Goal: Task Accomplishment & Management: Use online tool/utility

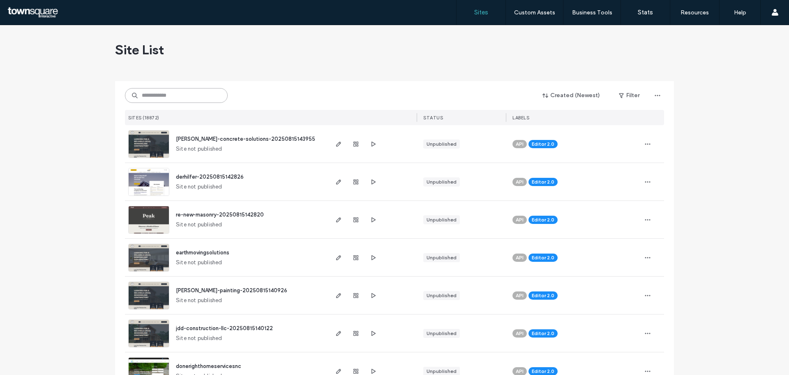
click at [160, 97] on input at bounding box center [176, 95] width 103 height 15
paste input "**********"
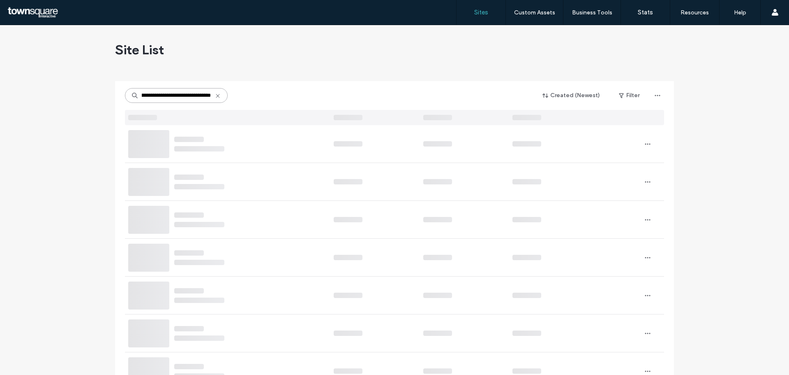
type input "**********"
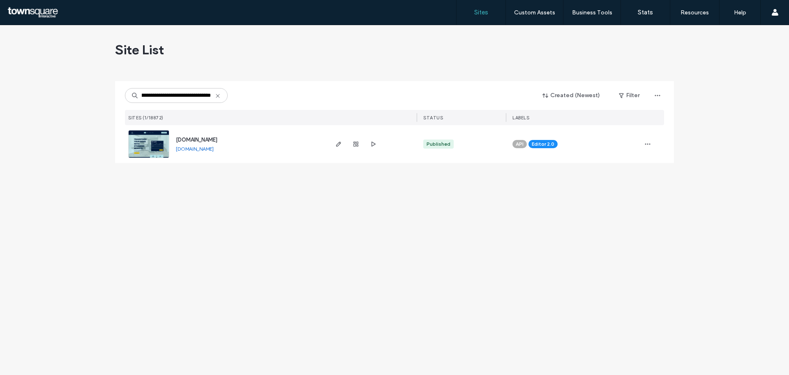
click at [146, 141] on img at bounding box center [149, 158] width 40 height 56
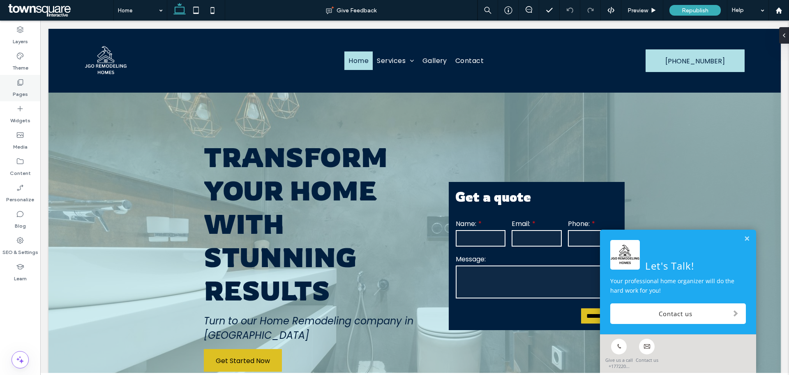
click at [21, 89] on label "Pages" at bounding box center [20, 92] width 15 height 12
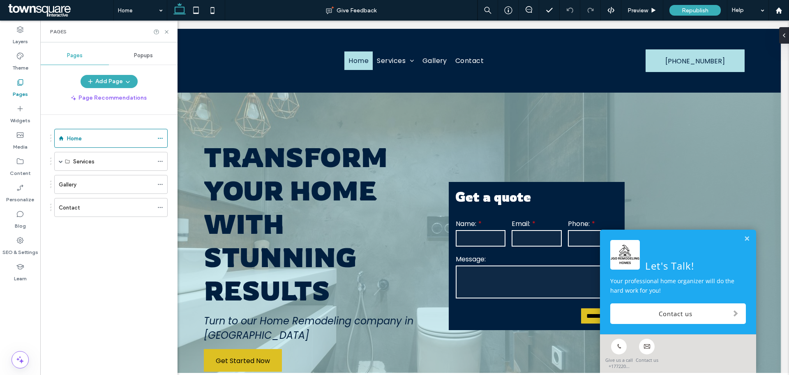
click at [83, 210] on div "Contact" at bounding box center [106, 207] width 95 height 9
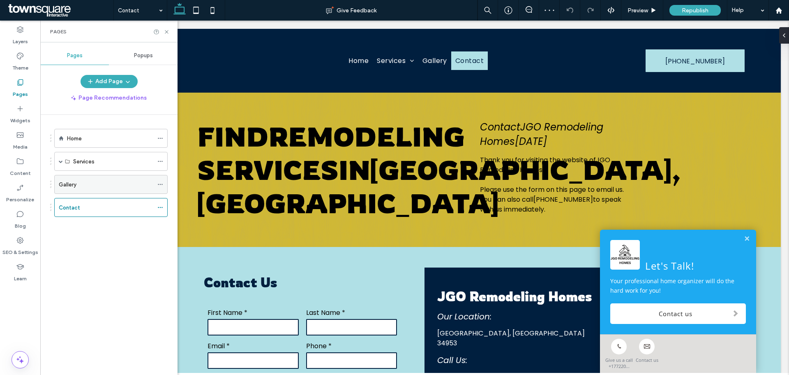
click at [116, 189] on div "Gallery" at bounding box center [106, 184] width 95 height 18
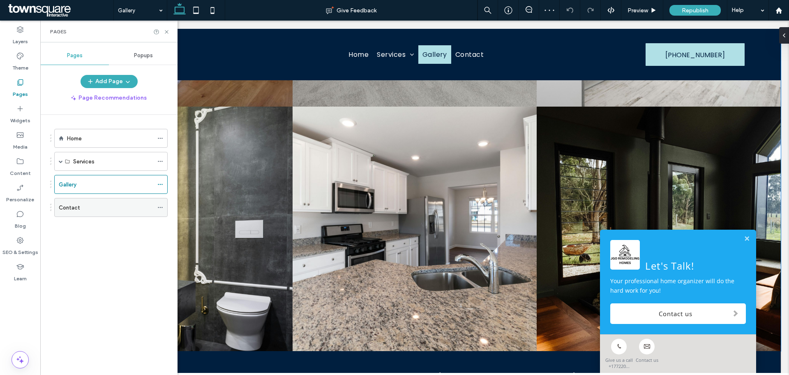
scroll to position [247, 0]
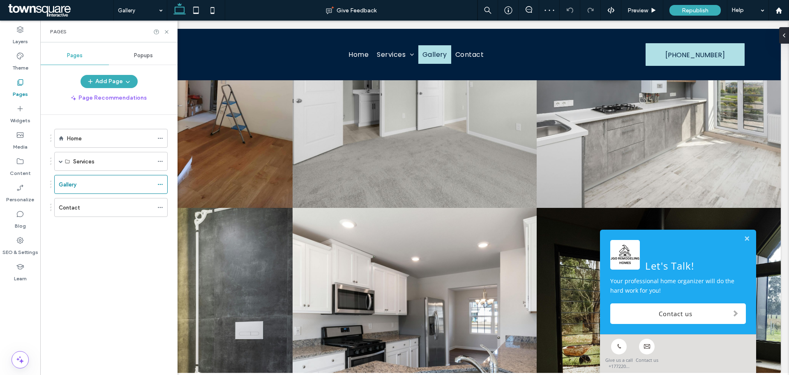
click at [116, 208] on div "Contact" at bounding box center [106, 207] width 95 height 9
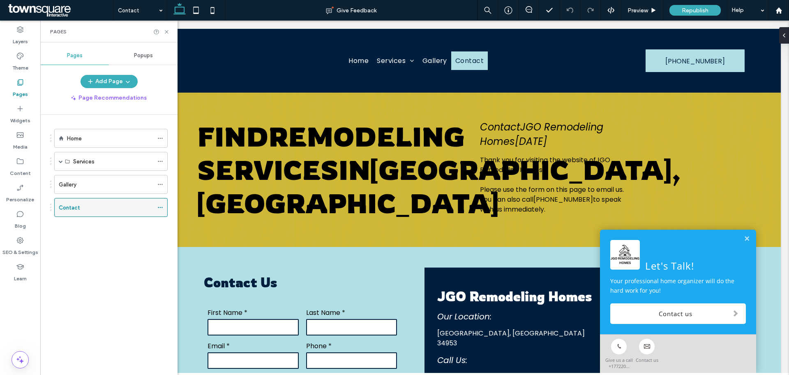
click at [157, 207] on icon at bounding box center [160, 207] width 6 height 6
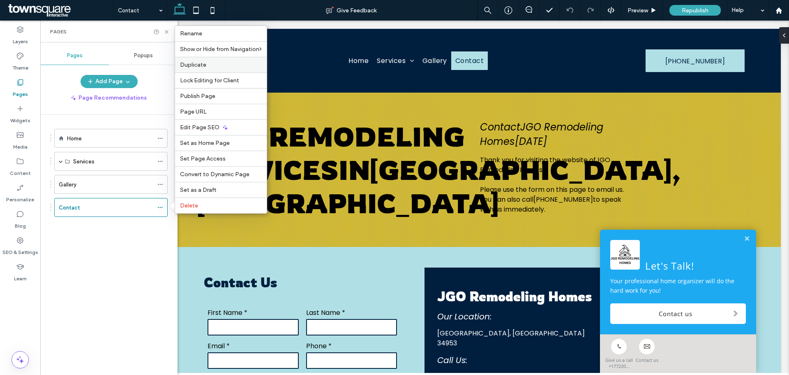
click at [211, 69] on div "Duplicate" at bounding box center [221, 65] width 92 height 16
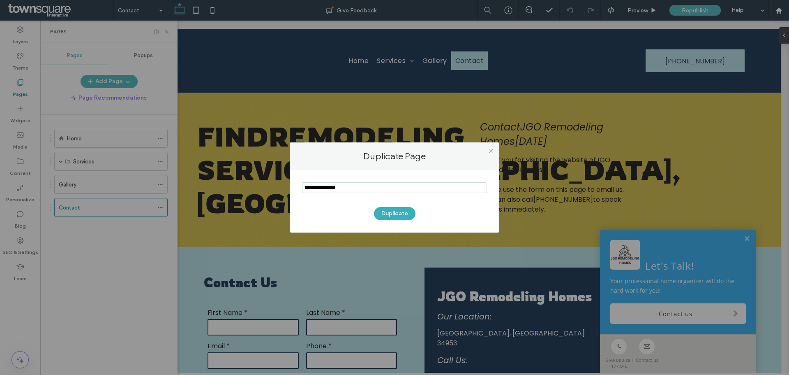
click at [362, 189] on input "notEmpty" at bounding box center [394, 187] width 185 height 11
click at [347, 190] on input "notEmpty" at bounding box center [394, 187] width 185 height 11
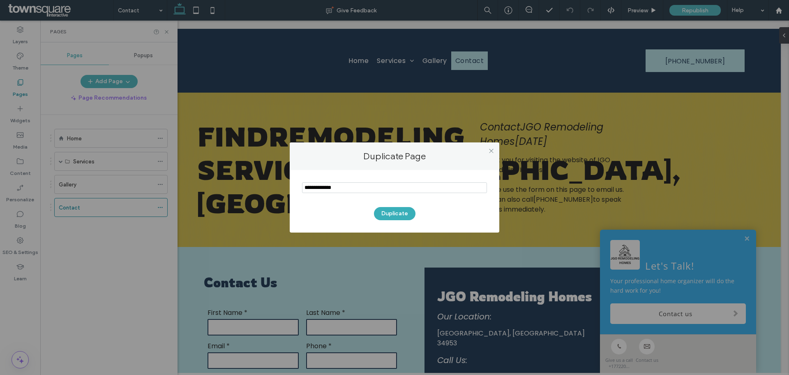
click at [347, 190] on input "notEmpty" at bounding box center [394, 187] width 185 height 11
type input "**********"
click at [317, 204] on div "Duplicate" at bounding box center [394, 209] width 185 height 21
click at [342, 209] on div "Duplicate" at bounding box center [394, 209] width 185 height 21
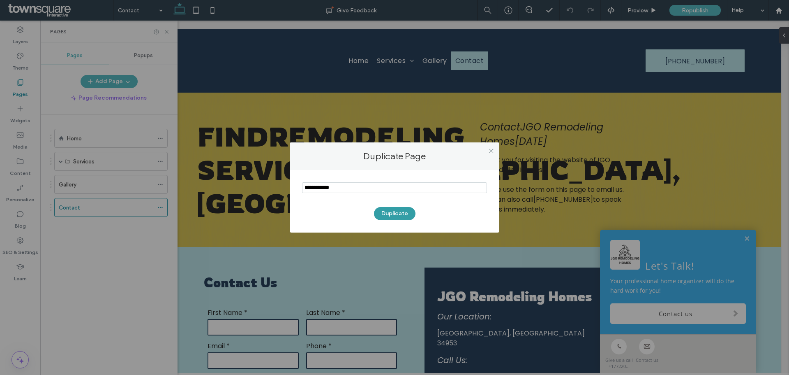
click at [384, 213] on button "Duplicate" at bounding box center [395, 213] width 42 height 13
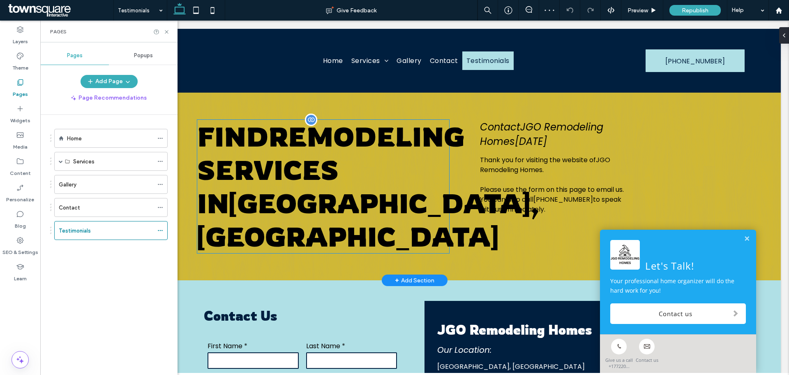
click at [346, 195] on span "[GEOGRAPHIC_DATA], [GEOGRAPHIC_DATA]" at bounding box center [368, 219] width 343 height 67
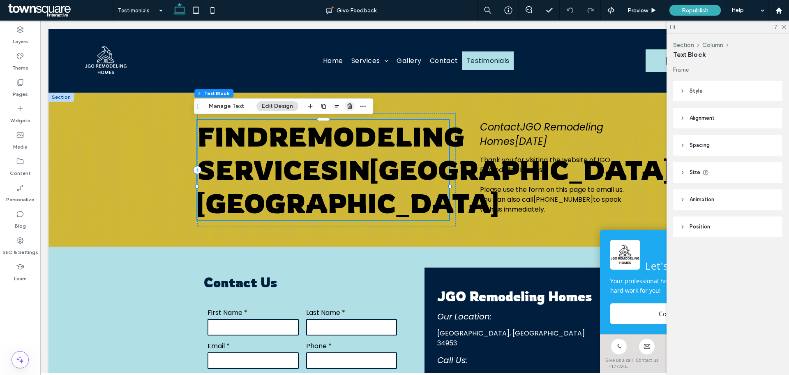
click at [347, 104] on icon "button" at bounding box center [350, 106] width 7 height 7
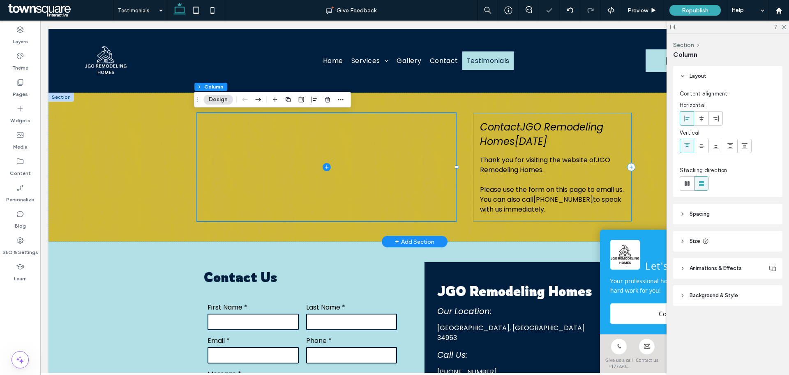
click at [552, 151] on div "Contact JGO Remodeling Homes [DATE] Thank you for visiting the website of JGO R…" at bounding box center [553, 167] width 158 height 108
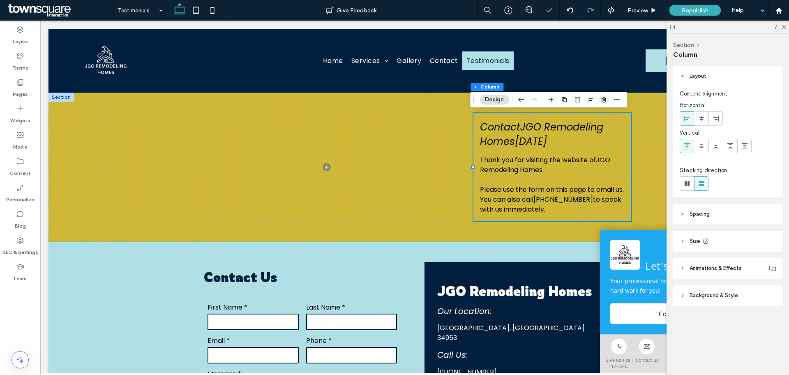
click at [604, 99] on icon "button" at bounding box center [604, 99] width 7 height 7
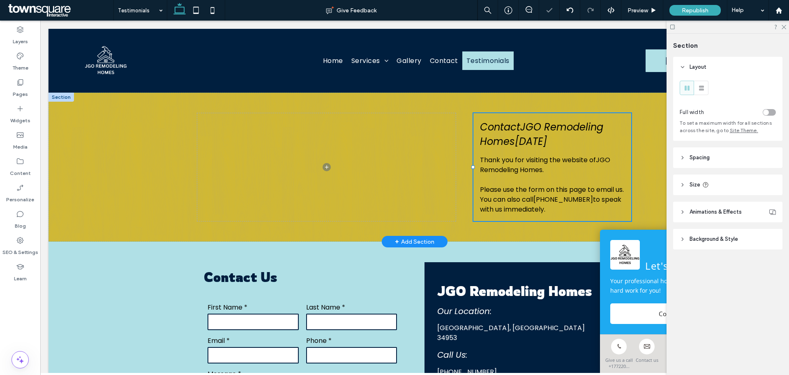
type input "***"
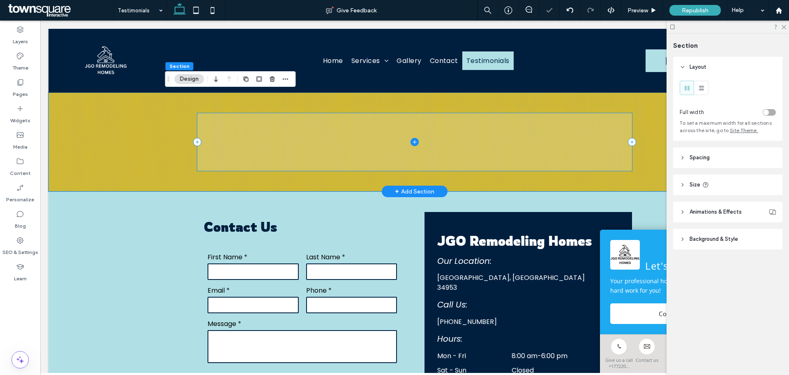
click at [313, 162] on span at bounding box center [414, 142] width 435 height 58
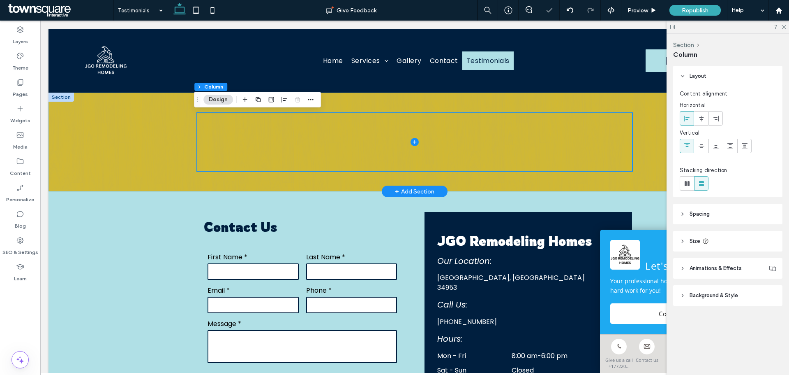
click at [168, 158] on div at bounding box center [414, 142] width 493 height 99
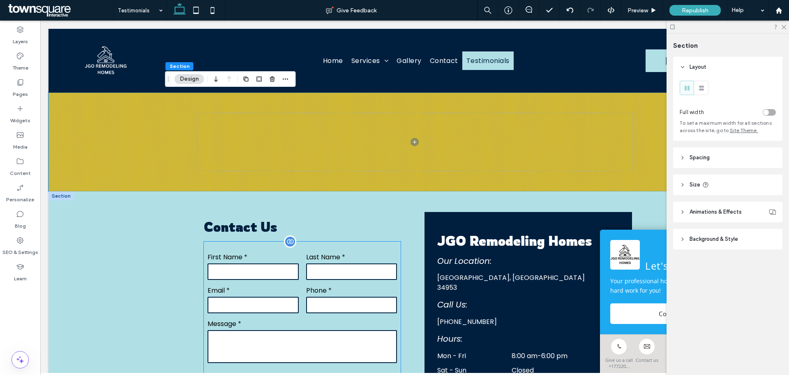
click at [289, 259] on label "First Name *" at bounding box center [253, 257] width 91 height 10
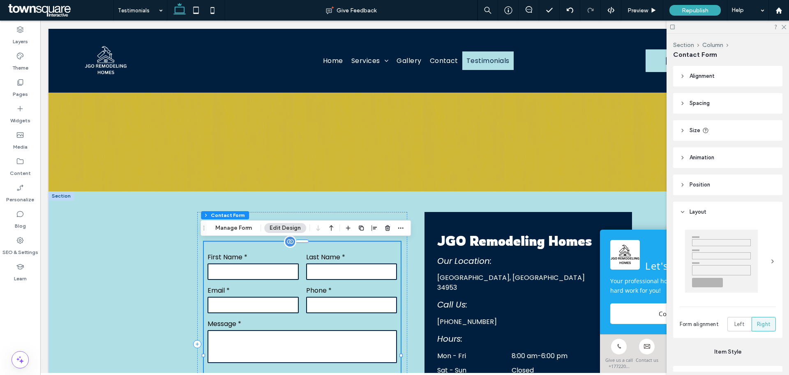
type input "*"
type input "***"
type input "*"
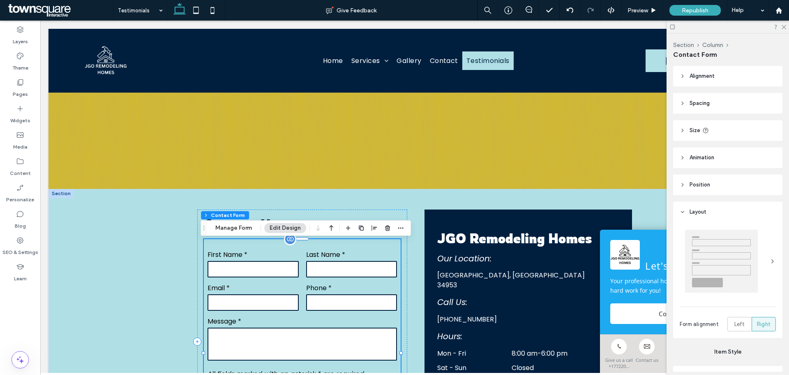
scroll to position [41, 0]
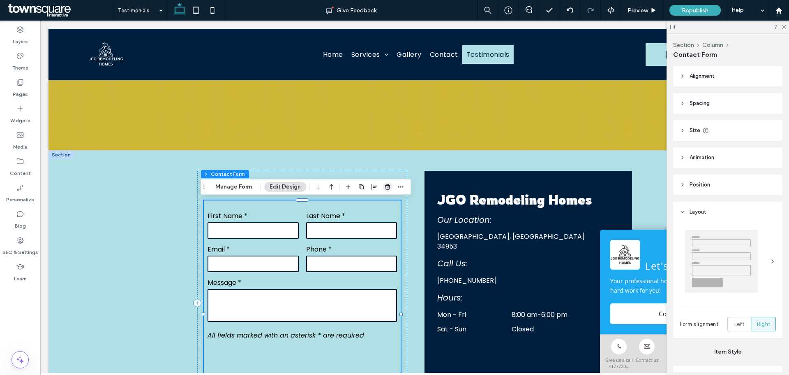
click at [387, 185] on icon "button" at bounding box center [387, 186] width 7 height 7
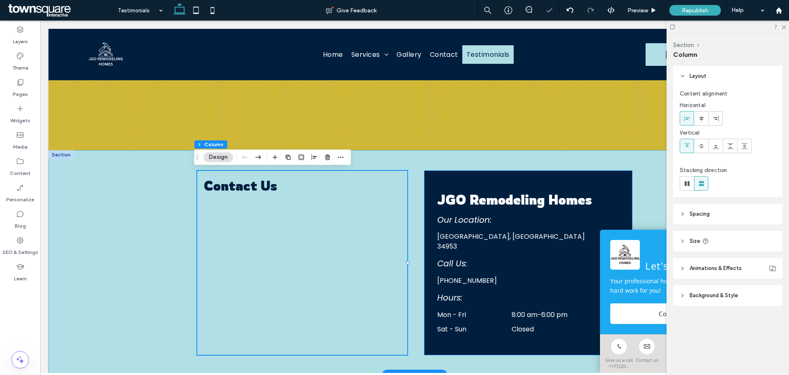
click at [480, 181] on div "[GEOGRAPHIC_DATA] JGO Remodeling Homes Our Location: Call Us: Hours: [PHONE_NUM…" at bounding box center [529, 263] width 208 height 184
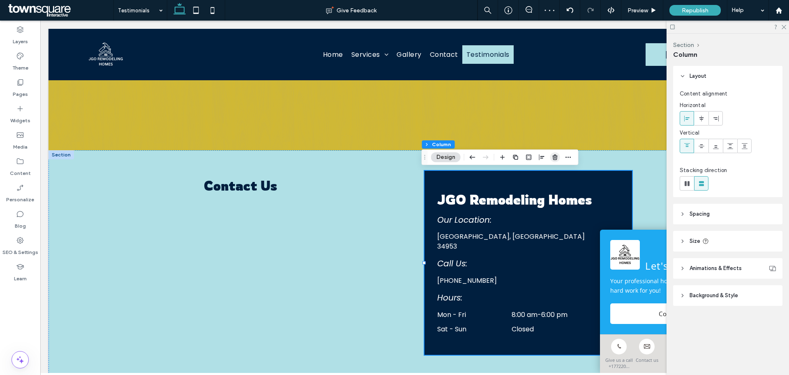
click at [555, 156] on use "button" at bounding box center [555, 156] width 5 height 5
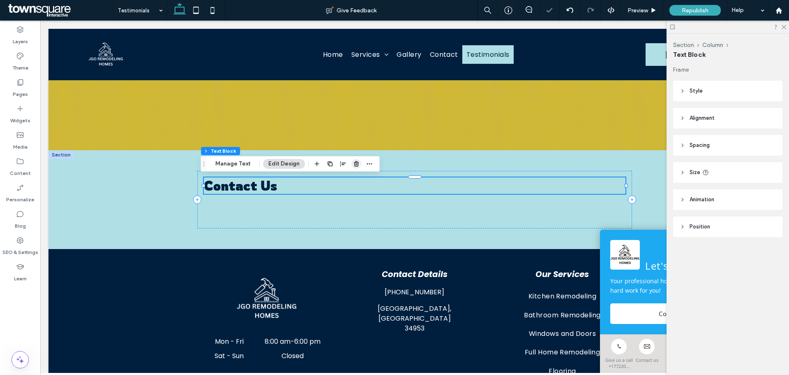
click at [355, 162] on use "button" at bounding box center [356, 163] width 5 height 5
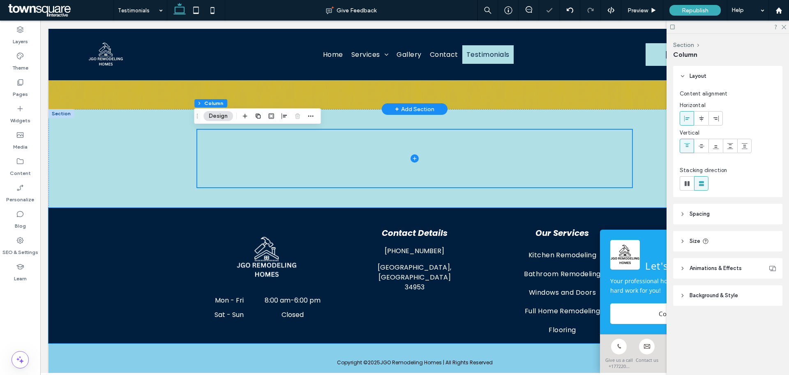
scroll to position [0, 0]
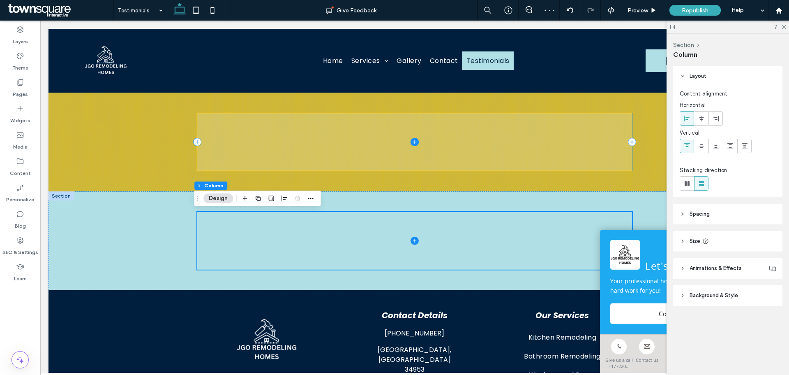
click at [366, 150] on span at bounding box center [414, 142] width 435 height 58
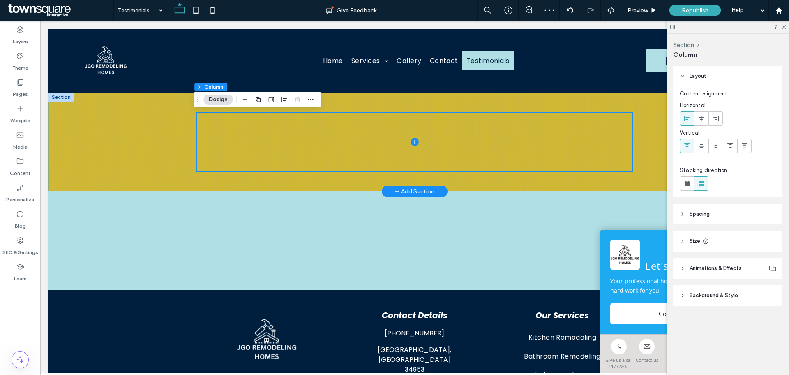
click at [263, 183] on div at bounding box center [414, 142] width 493 height 99
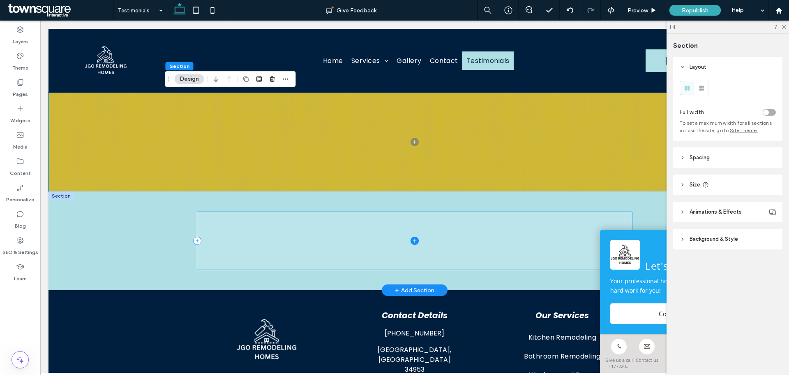
click at [259, 243] on span at bounding box center [414, 241] width 435 height 58
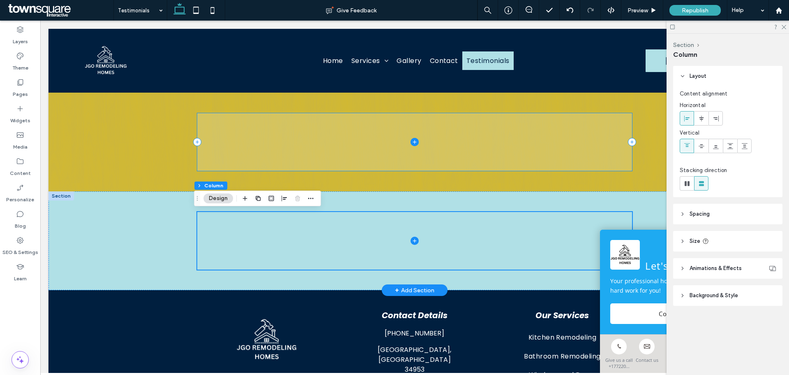
click at [310, 162] on span at bounding box center [414, 142] width 435 height 58
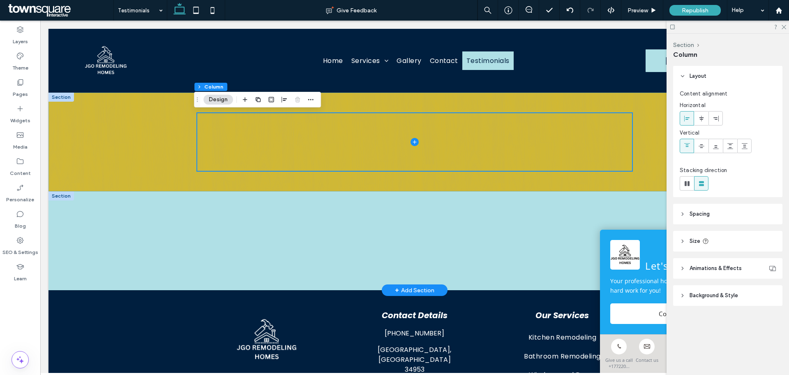
click at [151, 130] on div at bounding box center [415, 142] width 733 height 99
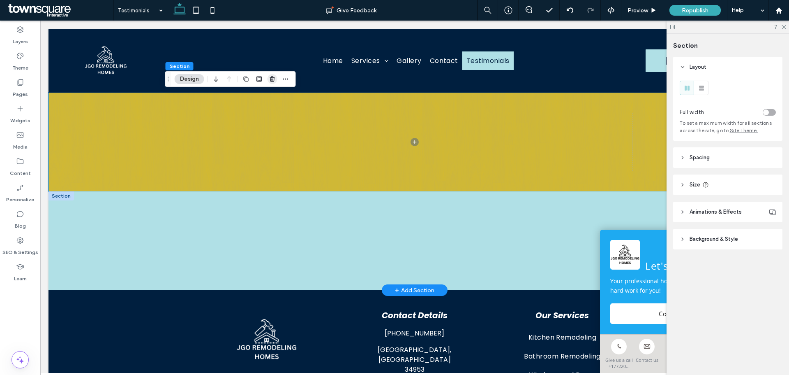
click at [270, 81] on icon "button" at bounding box center [272, 79] width 7 height 7
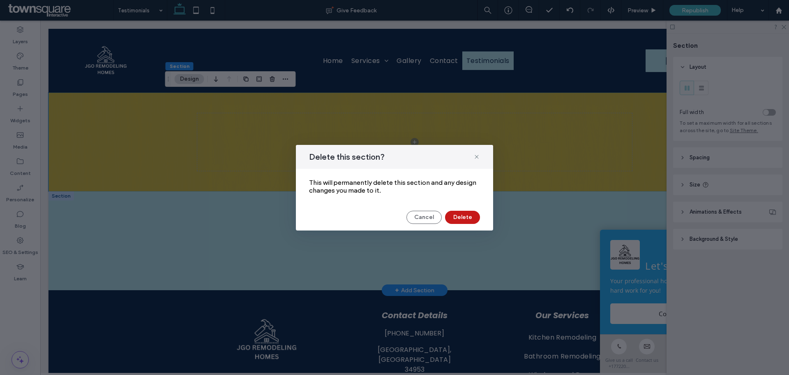
click at [459, 211] on button "Delete" at bounding box center [462, 217] width 35 height 13
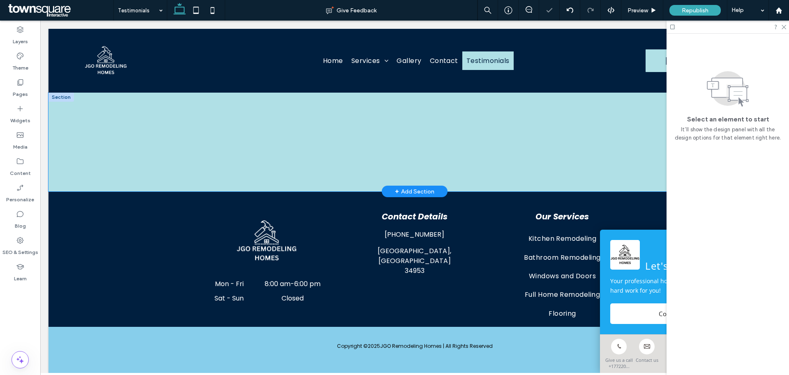
click at [121, 163] on div at bounding box center [415, 142] width 733 height 99
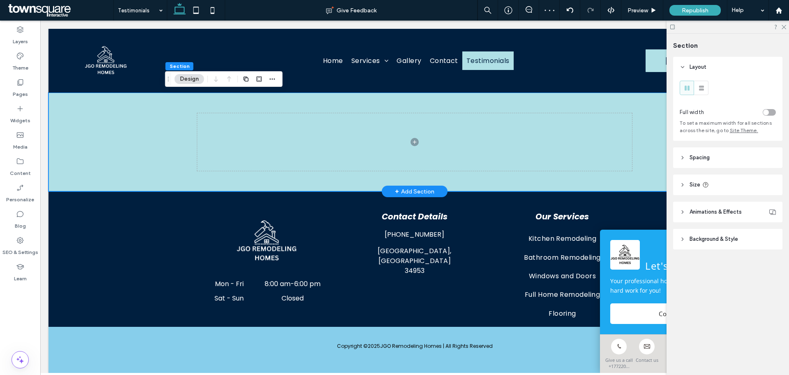
click at [65, 137] on div at bounding box center [415, 142] width 733 height 99
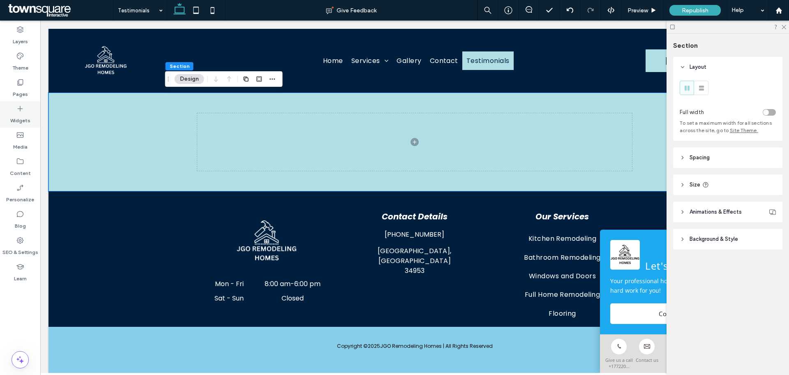
click at [18, 106] on icon at bounding box center [20, 108] width 8 height 8
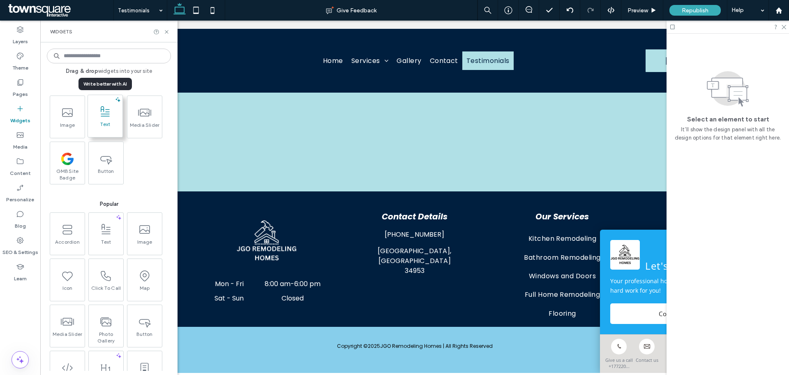
click at [104, 118] on span at bounding box center [105, 111] width 35 height 19
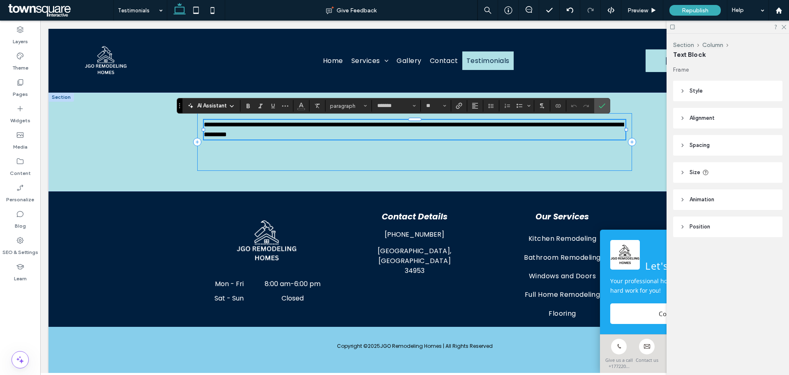
click at [369, 152] on div "**********" at bounding box center [414, 142] width 435 height 58
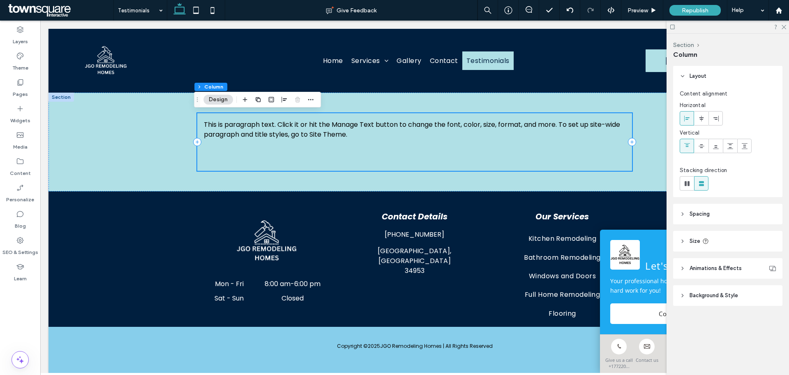
click at [253, 160] on div "This is paragraph text. Click it or hit the Manage Text button to change the fo…" at bounding box center [414, 142] width 435 height 58
click at [280, 141] on div "This is paragraph text. Click it or hit the Manage Text button to change the fo…" at bounding box center [414, 142] width 435 height 58
click at [274, 135] on span "This is paragraph text. Click it or hit the Manage Text button to change the fo…" at bounding box center [412, 129] width 417 height 19
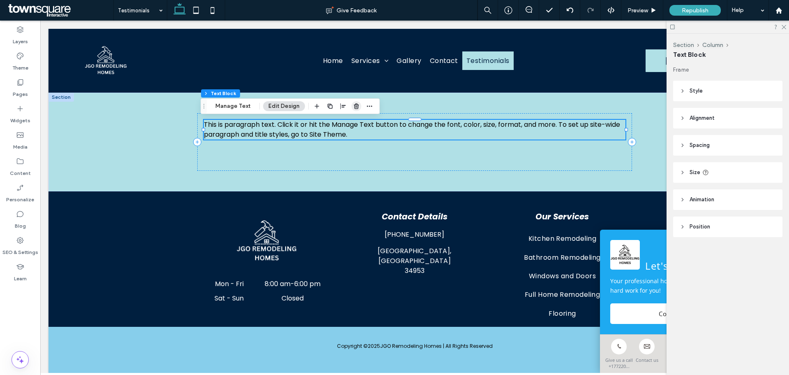
click at [354, 107] on use "button" at bounding box center [356, 105] width 5 height 5
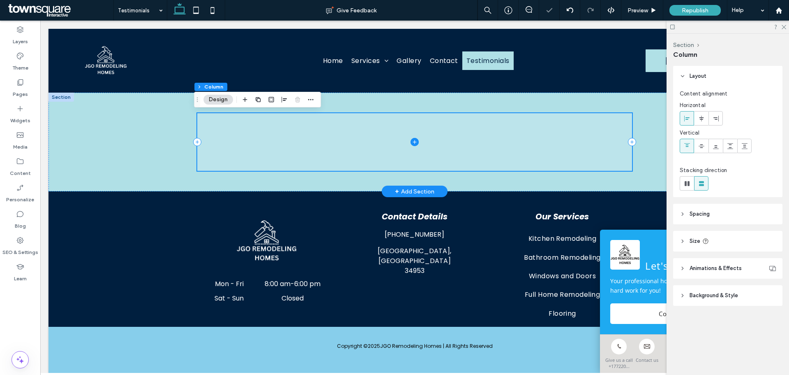
click at [282, 132] on span at bounding box center [414, 142] width 435 height 58
click at [212, 148] on span at bounding box center [414, 142] width 435 height 58
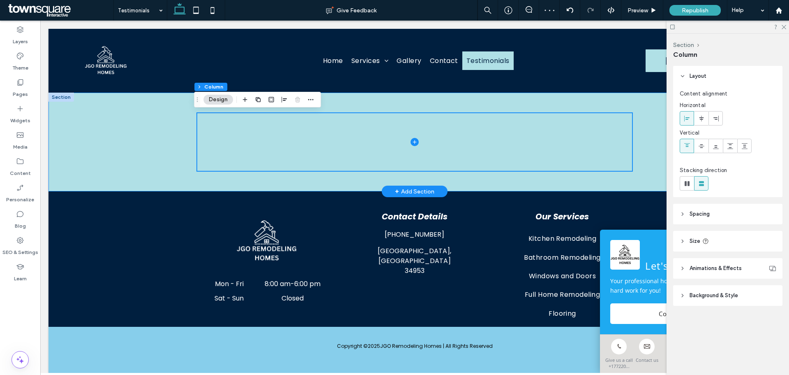
click at [153, 143] on div at bounding box center [415, 142] width 733 height 99
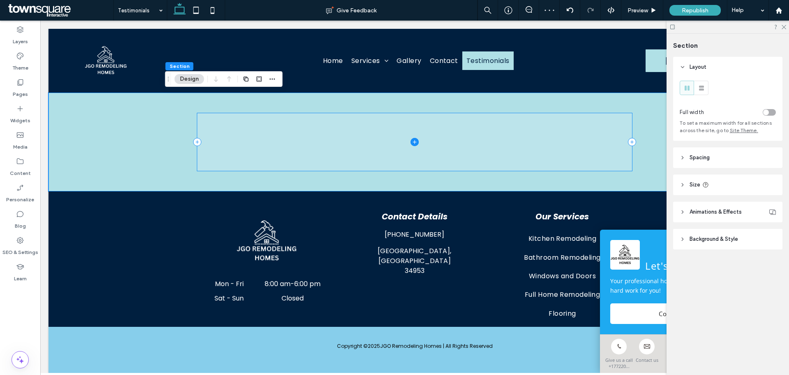
click at [239, 137] on span at bounding box center [414, 142] width 435 height 58
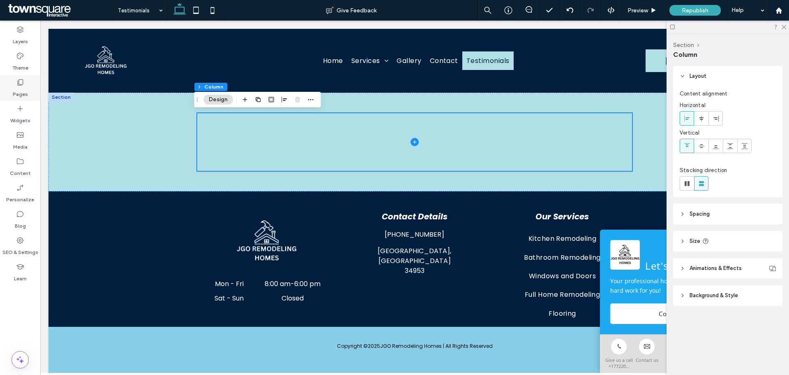
click at [19, 88] on label "Pages" at bounding box center [20, 92] width 15 height 12
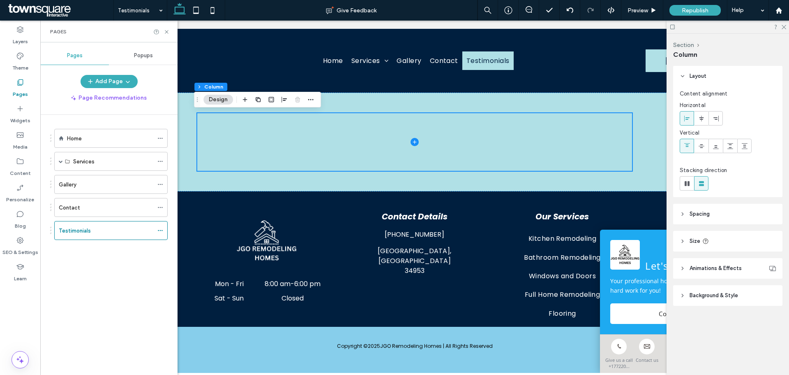
click at [16, 93] on label "Pages" at bounding box center [20, 92] width 15 height 12
click at [18, 66] on label "Theme" at bounding box center [20, 66] width 16 height 12
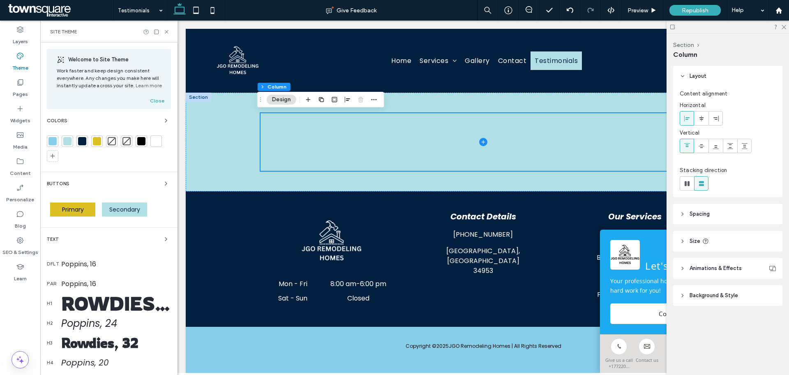
click at [18, 66] on label "Theme" at bounding box center [20, 66] width 16 height 12
click at [20, 113] on label "Widgets" at bounding box center [20, 119] width 20 height 12
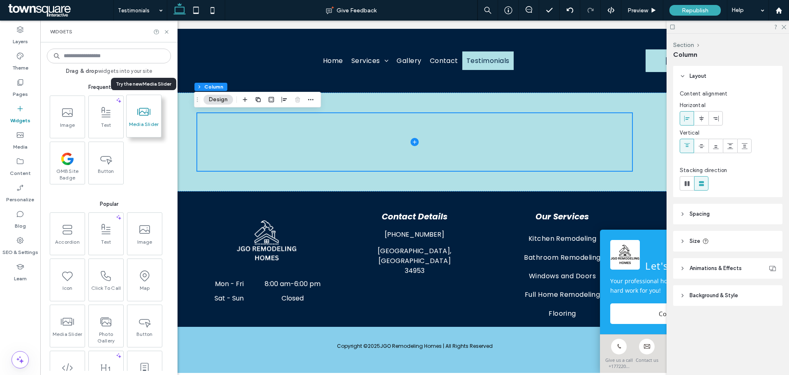
click at [133, 118] on span at bounding box center [144, 111] width 35 height 19
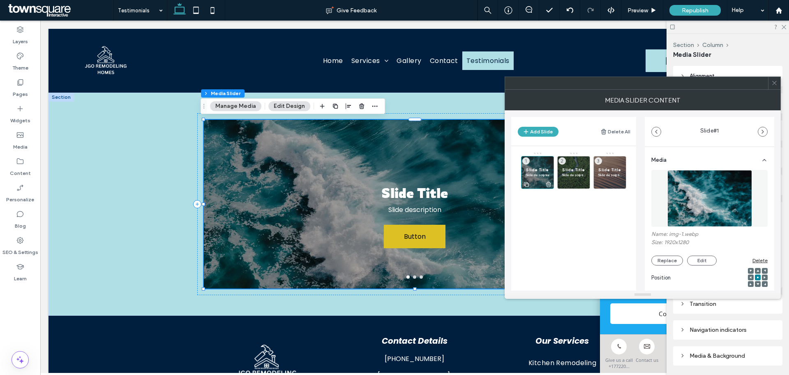
click at [535, 172] on span "Slide Title" at bounding box center [538, 169] width 24 height 5
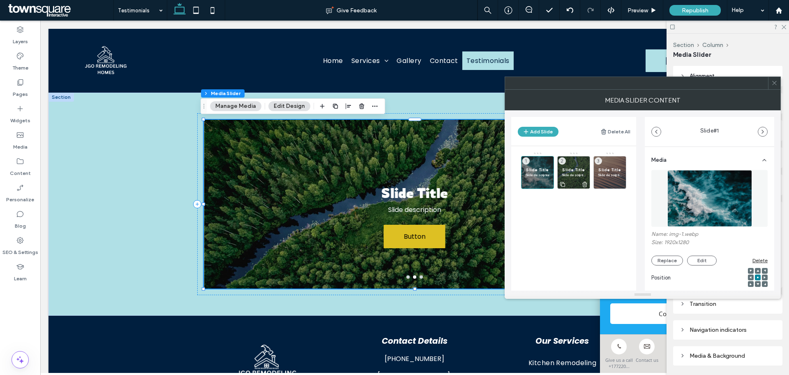
click at [584, 183] on icon at bounding box center [585, 184] width 7 height 7
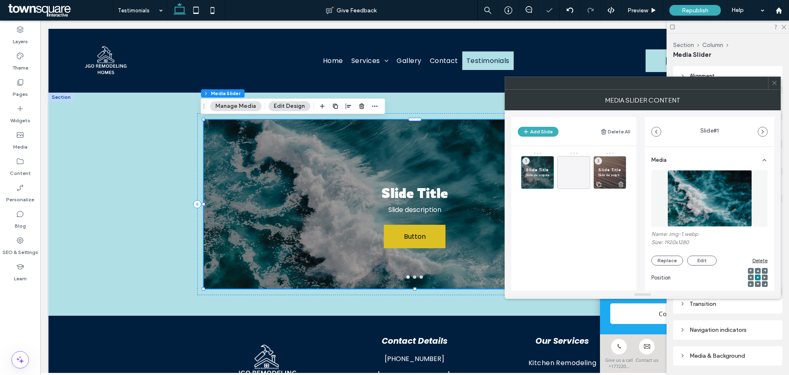
click at [619, 182] on icon at bounding box center [621, 184] width 7 height 7
click at [531, 168] on span "Slide Title" at bounding box center [538, 169] width 24 height 5
click at [775, 86] on span at bounding box center [775, 83] width 6 height 12
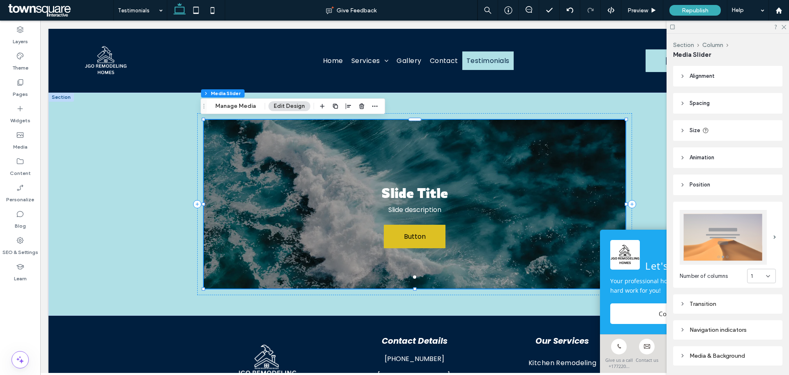
click at [307, 171] on div "Slide Title Slide description Button Button" at bounding box center [414, 209] width 421 height 130
click at [242, 107] on button "Manage Media" at bounding box center [235, 106] width 51 height 10
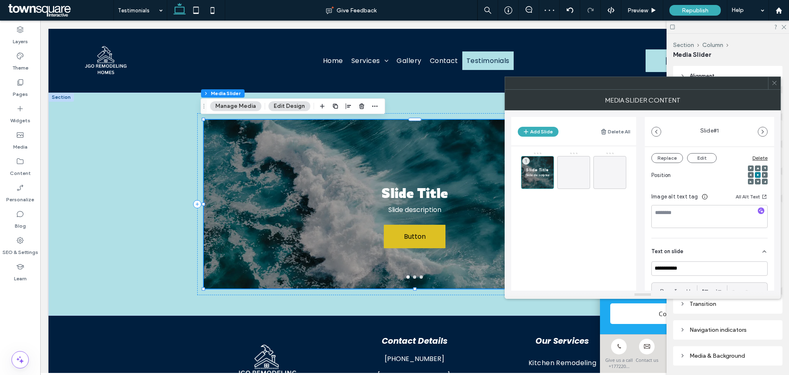
scroll to position [123, 0]
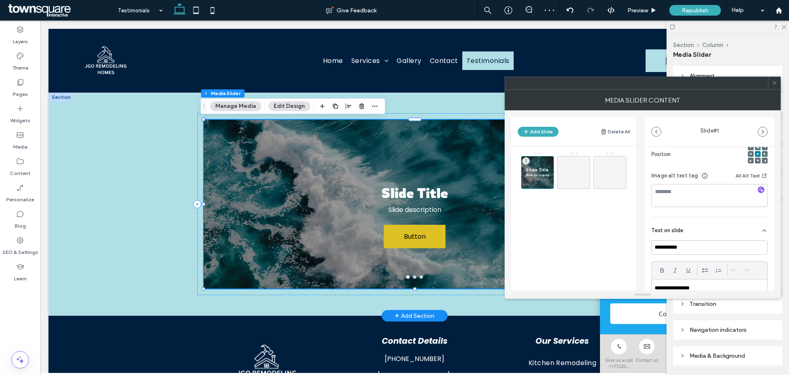
click at [268, 157] on div "Slide Title Slide description Button Button" at bounding box center [414, 209] width 421 height 130
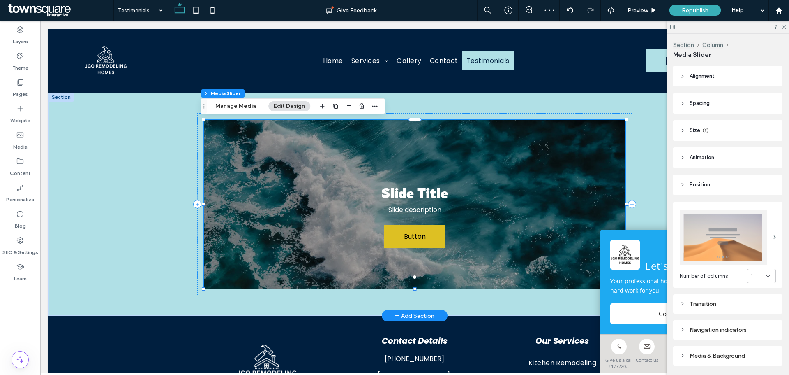
click at [288, 109] on button "Edit Design" at bounding box center [289, 106] width 42 height 10
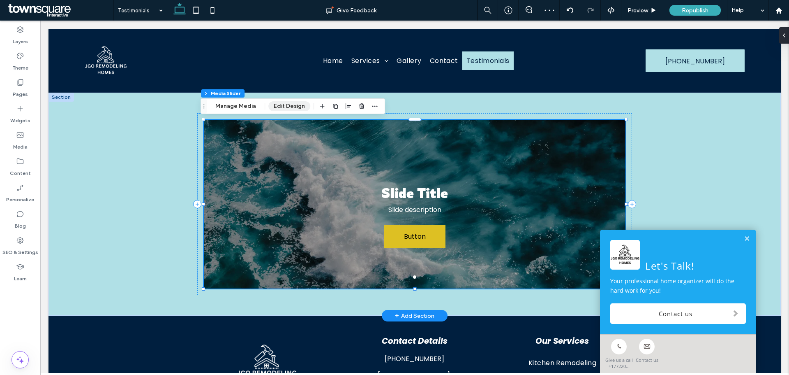
click at [288, 108] on button "Edit Design" at bounding box center [289, 106] width 42 height 10
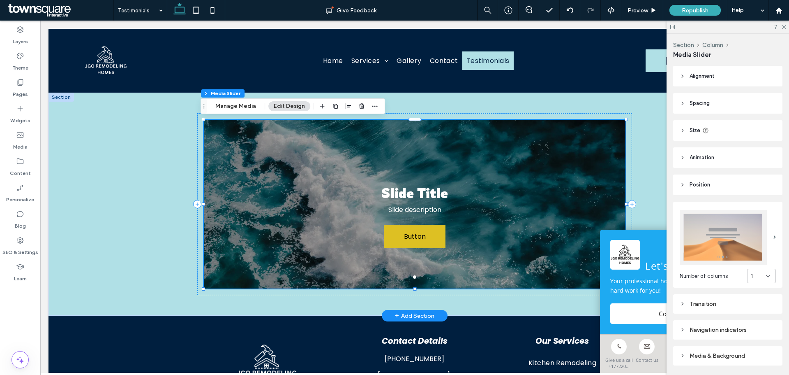
click at [329, 164] on div "Slide Title Slide description Button Button" at bounding box center [414, 209] width 421 height 130
click at [230, 106] on button "Manage Media" at bounding box center [235, 106] width 51 height 10
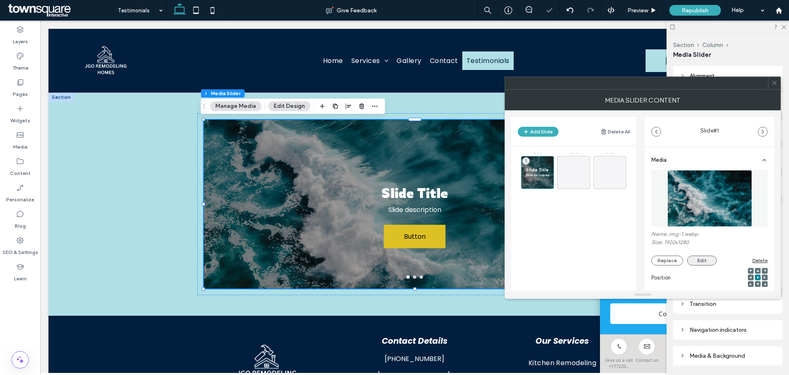
click at [705, 263] on button "Edit" at bounding box center [702, 260] width 30 height 10
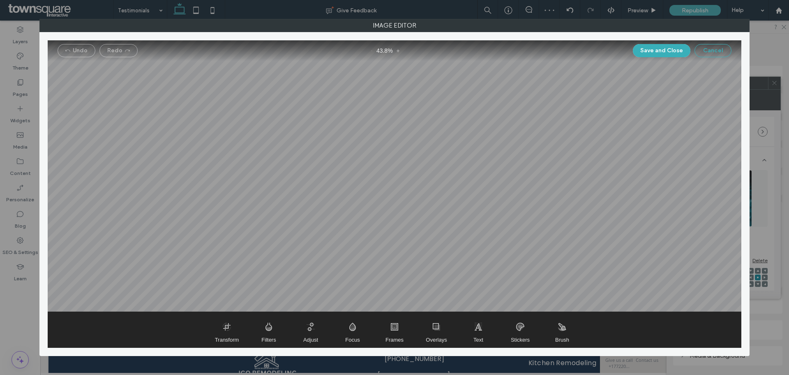
click at [721, 53] on button "Cancel" at bounding box center [713, 50] width 37 height 13
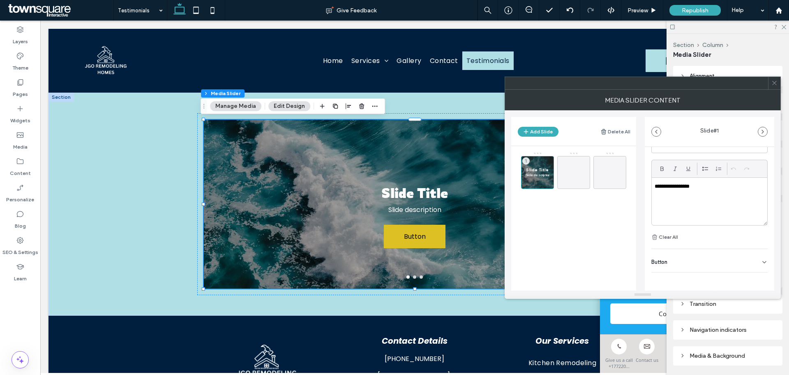
scroll to position [226, 0]
click at [579, 239] on main "Slide Title Slide description 1" at bounding box center [573, 235] width 125 height 179
click at [534, 162] on div "Slide Title Slide description 1" at bounding box center [537, 172] width 33 height 33
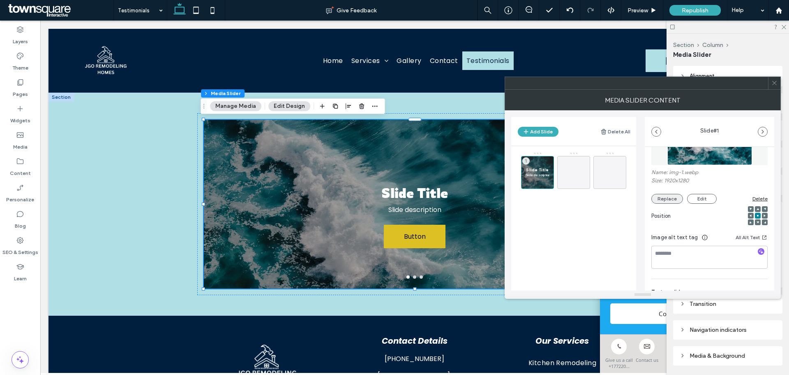
scroll to position [0, 0]
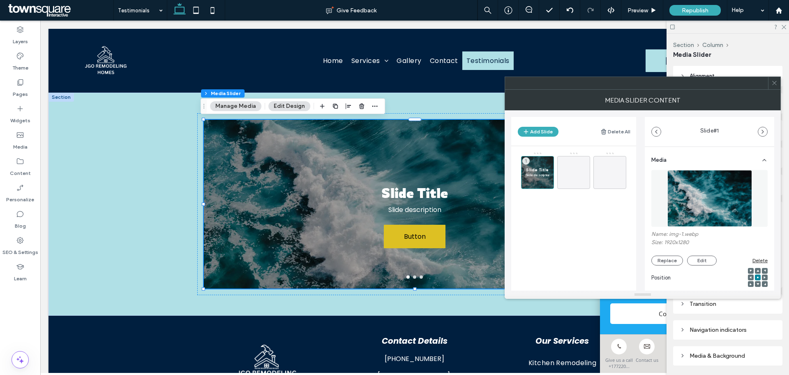
click at [778, 86] on span at bounding box center [775, 83] width 6 height 12
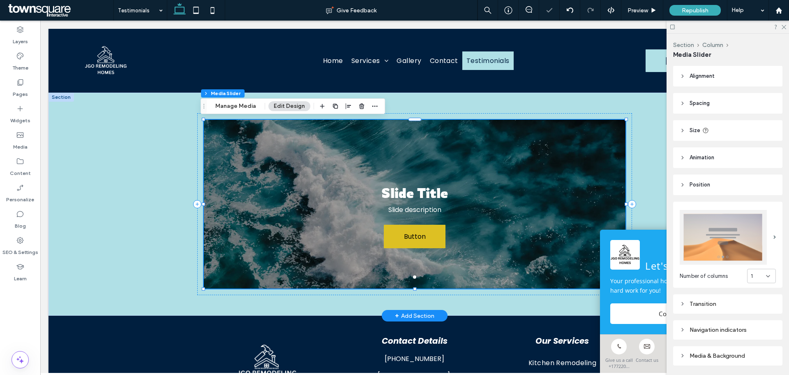
click at [289, 137] on div at bounding box center [414, 204] width 421 height 169
click at [288, 108] on button "Edit Design" at bounding box center [289, 106] width 42 height 10
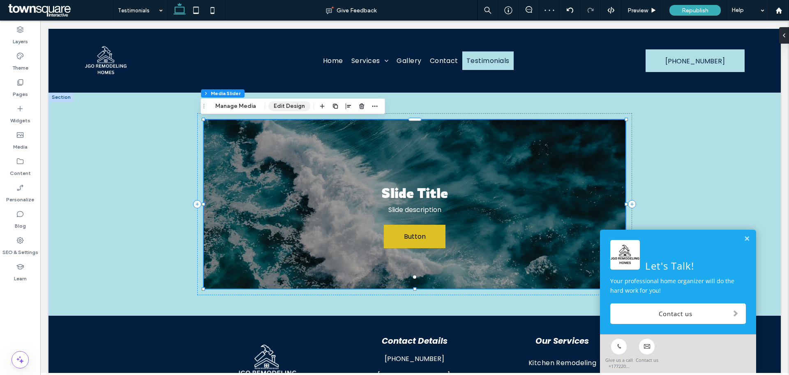
click at [288, 108] on button "Edit Design" at bounding box center [289, 106] width 42 height 10
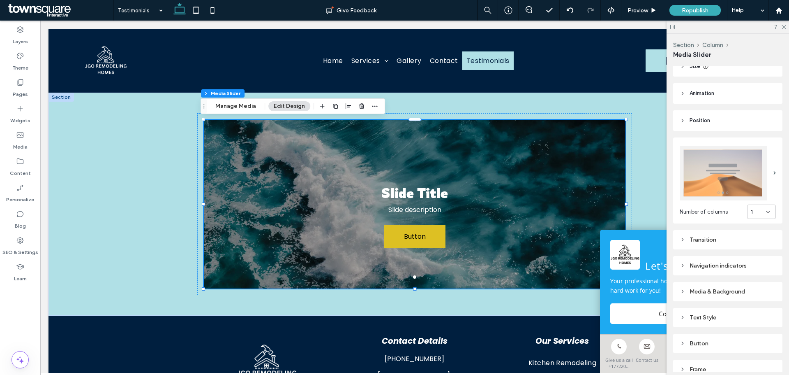
scroll to position [102, 0]
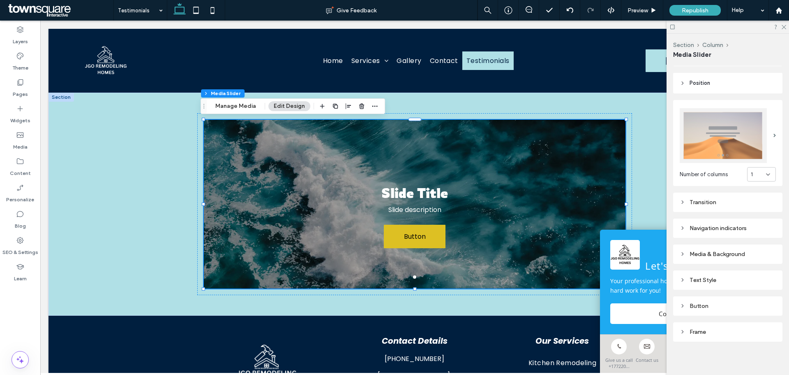
click at [715, 251] on div "Media & Background" at bounding box center [728, 253] width 96 height 7
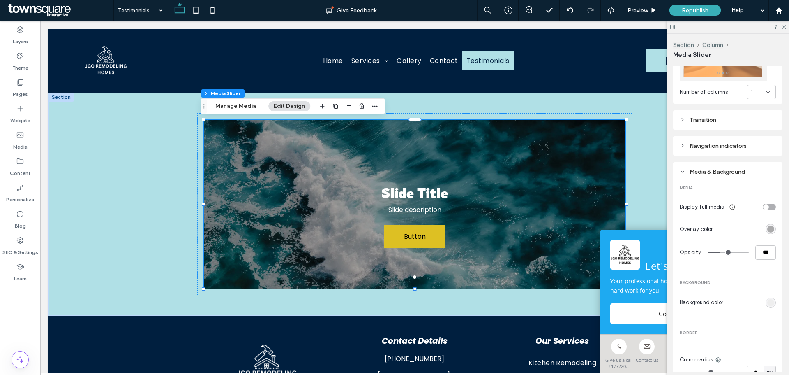
click at [768, 303] on div "rgb(238, 238, 238)" at bounding box center [771, 302] width 7 height 7
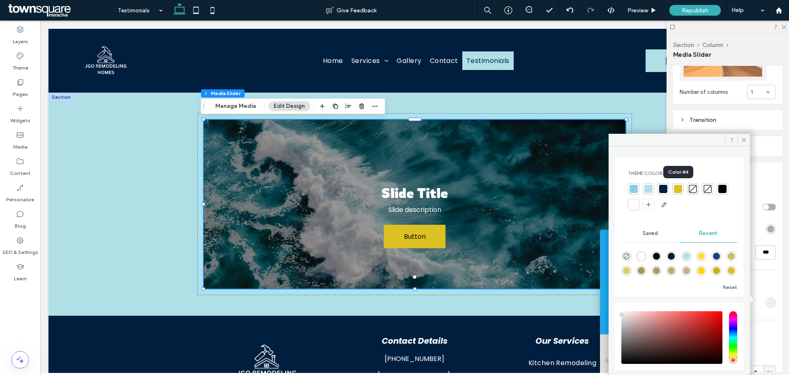
click at [676, 190] on div at bounding box center [678, 189] width 8 height 8
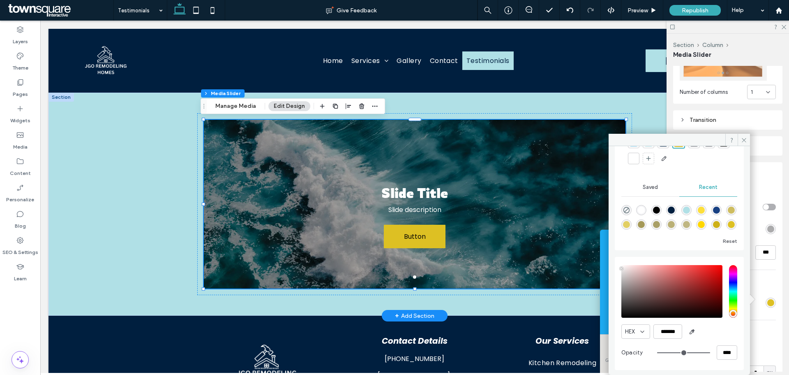
scroll to position [6, 0]
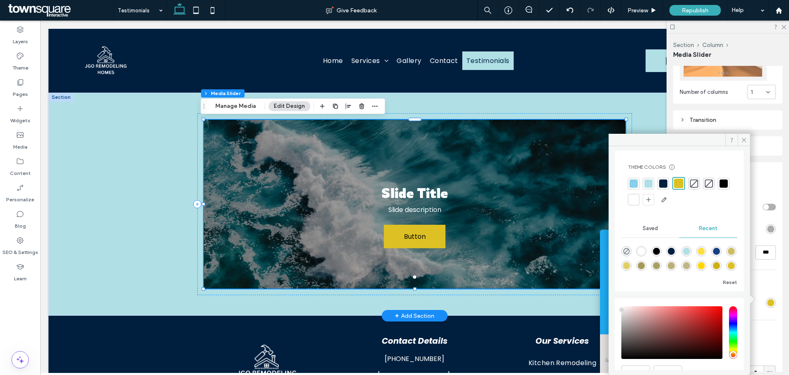
click at [509, 197] on div "Slide Title Slide description Button Button" at bounding box center [414, 209] width 421 height 130
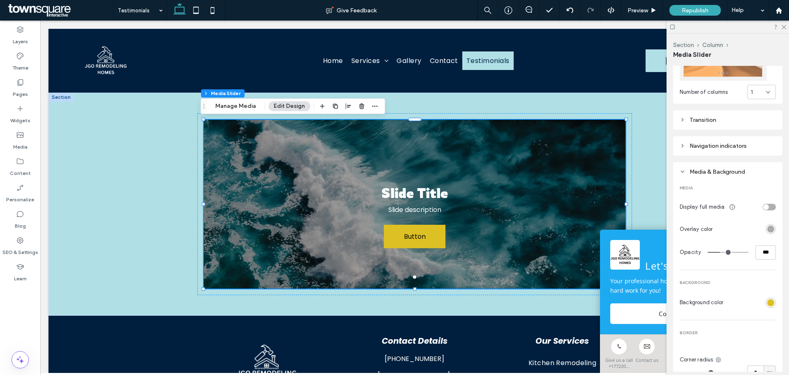
click at [740, 299] on section "Background color" at bounding box center [728, 302] width 96 height 14
click at [460, 169] on div "Slide Title Slide description Button Button" at bounding box center [414, 209] width 421 height 130
click at [746, 302] on section "Background color" at bounding box center [728, 302] width 96 height 14
click at [768, 302] on div "rgb(221, 192, 35)" at bounding box center [771, 302] width 7 height 7
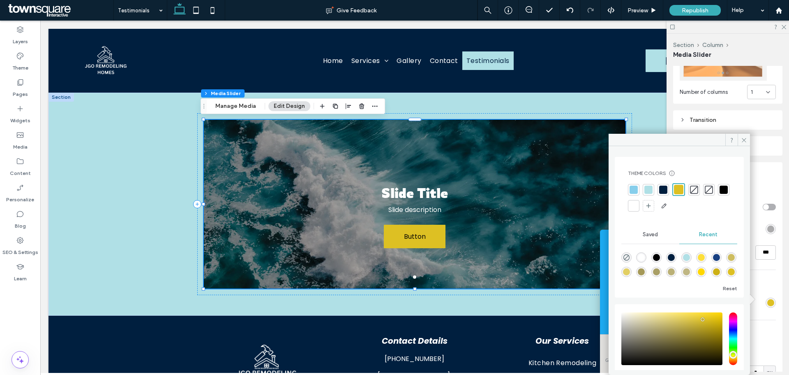
click at [678, 190] on div at bounding box center [678, 189] width 9 height 9
click at [677, 190] on div at bounding box center [678, 189] width 9 height 9
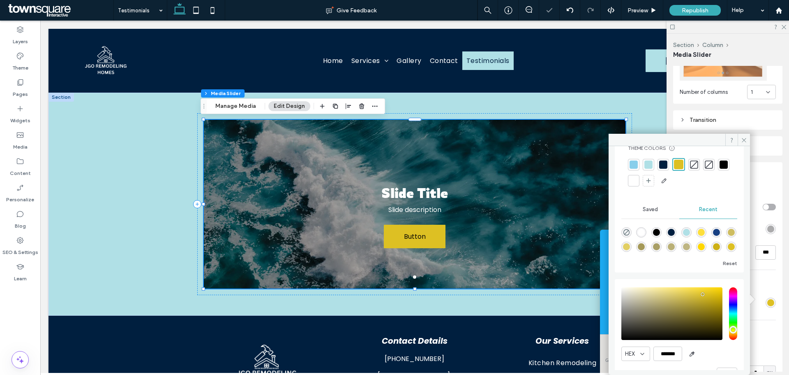
scroll to position [47, 0]
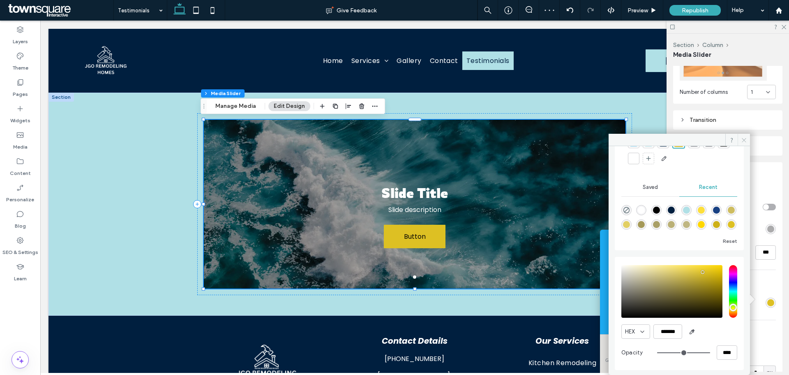
click at [746, 143] on span at bounding box center [744, 140] width 12 height 12
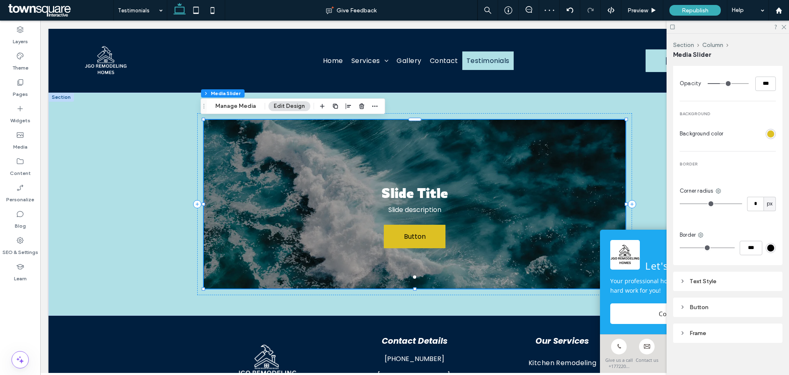
scroll to position [354, 0]
click at [737, 302] on div "Button" at bounding box center [728, 305] width 96 height 7
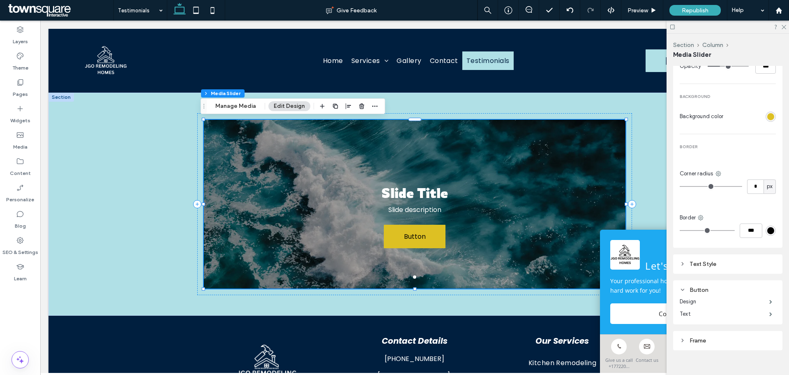
scroll to position [378, 0]
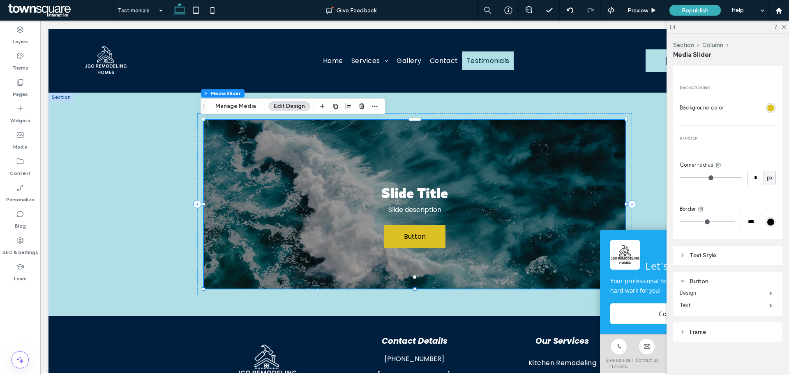
click at [739, 289] on label "Design" at bounding box center [725, 293] width 90 height 16
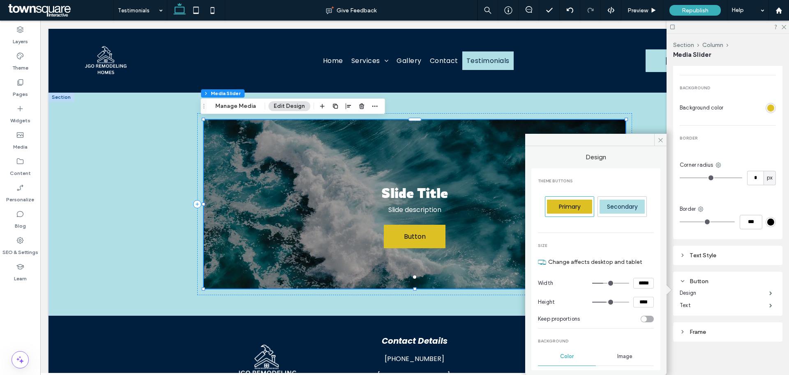
click at [618, 208] on span "Secondary" at bounding box center [622, 206] width 31 height 8
click at [574, 204] on span "Primary" at bounding box center [570, 206] width 22 height 8
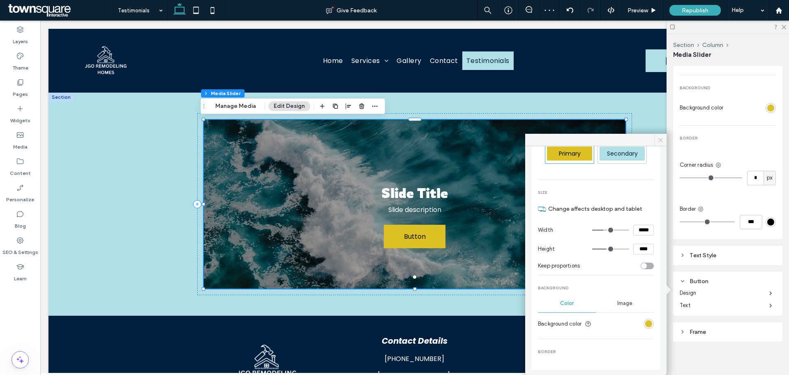
scroll to position [7, 0]
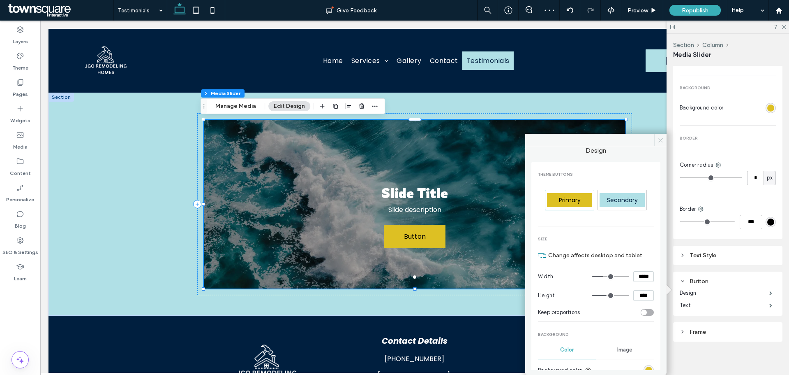
click at [661, 139] on icon at bounding box center [661, 140] width 6 height 6
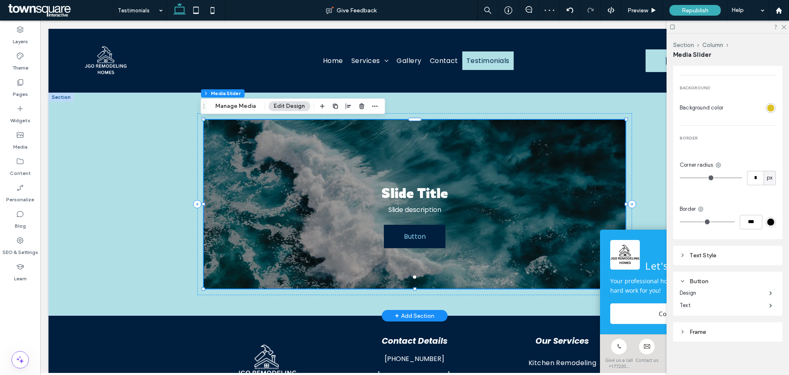
click at [425, 242] on span "Button" at bounding box center [414, 235] width 45 height 23
click at [409, 231] on span "Button" at bounding box center [414, 235] width 45 height 23
click at [145, 227] on div "Slide Title Slide description Button Button a a a a" at bounding box center [415, 204] width 733 height 223
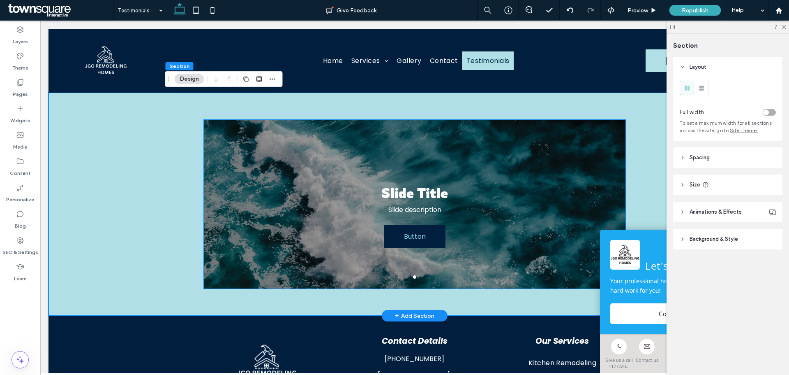
click at [400, 230] on span "Button" at bounding box center [414, 235] width 45 height 23
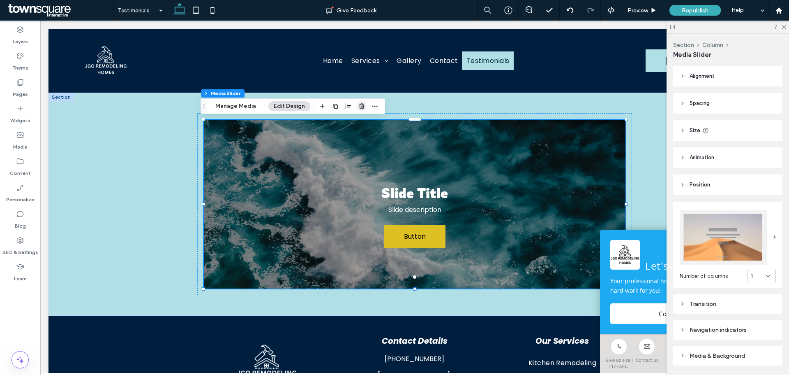
drag, startPoint x: 359, startPoint y: 104, endPoint x: 318, endPoint y: 84, distance: 45.1
click at [359, 104] on icon "button" at bounding box center [362, 106] width 7 height 7
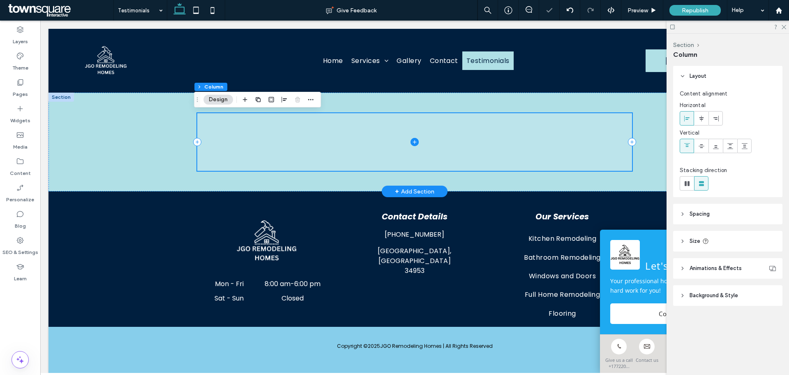
click at [346, 164] on span at bounding box center [414, 142] width 435 height 58
click at [282, 133] on span at bounding box center [414, 142] width 435 height 58
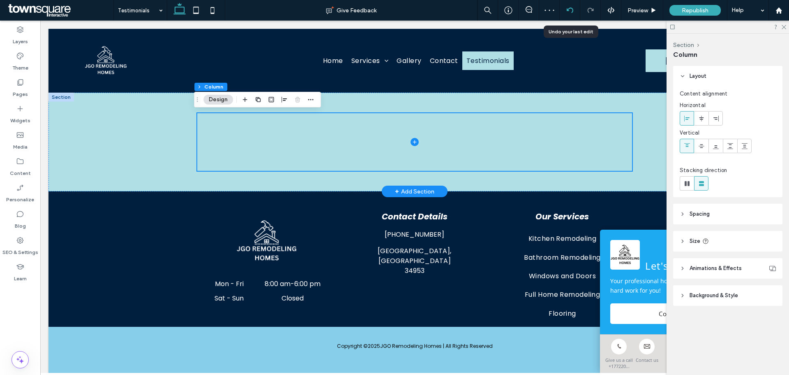
click at [568, 6] on div at bounding box center [570, 10] width 21 height 21
click at [569, 11] on icon at bounding box center [570, 10] width 7 height 7
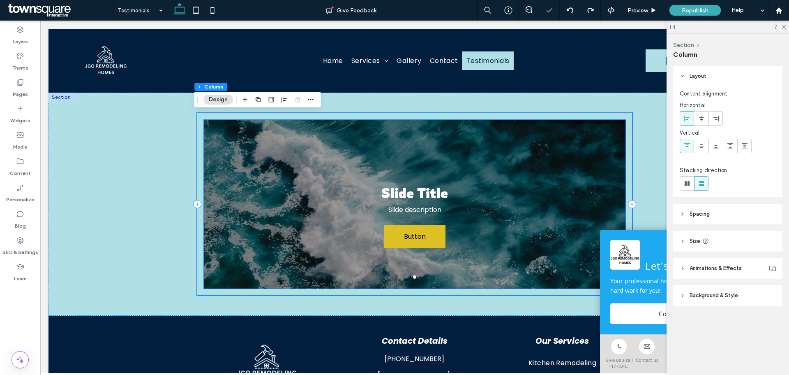
scroll to position [0, 0]
click at [520, 174] on div "Slide Title Slide description Button Button" at bounding box center [414, 209] width 421 height 130
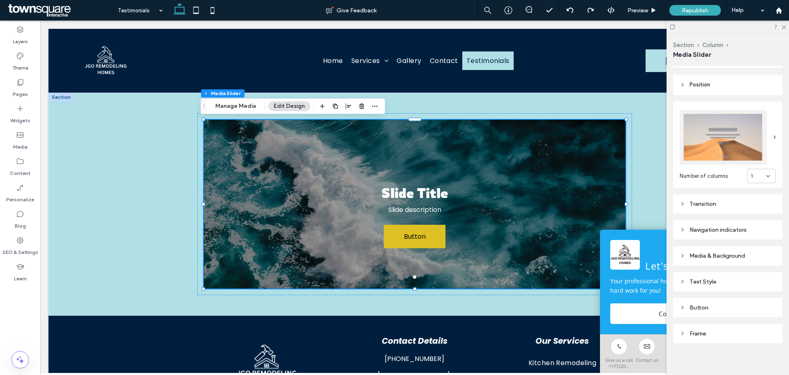
scroll to position [102, 0]
click at [713, 308] on div "Button" at bounding box center [728, 305] width 96 height 11
click at [684, 305] on use at bounding box center [683, 306] width 3 height 2
click at [684, 304] on icon at bounding box center [683, 306] width 6 height 6
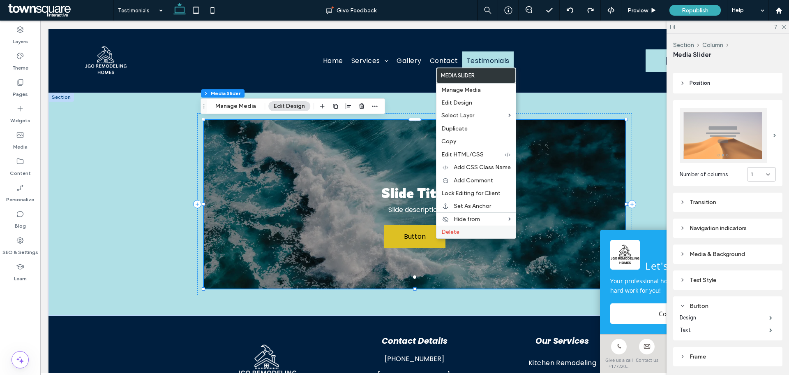
click at [446, 234] on span "Delete" at bounding box center [451, 231] width 18 height 7
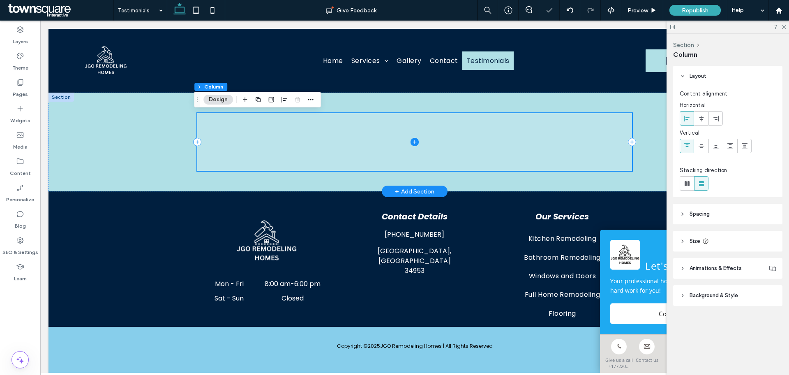
click at [485, 160] on span at bounding box center [414, 142] width 435 height 58
click at [478, 132] on span at bounding box center [414, 142] width 435 height 58
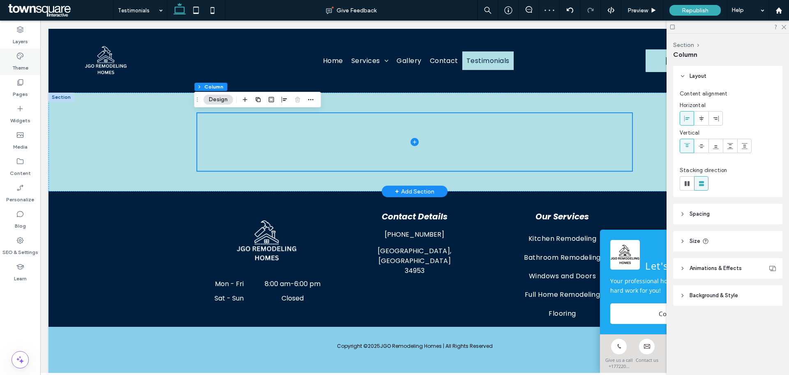
click at [26, 65] on label "Theme" at bounding box center [20, 66] width 16 height 12
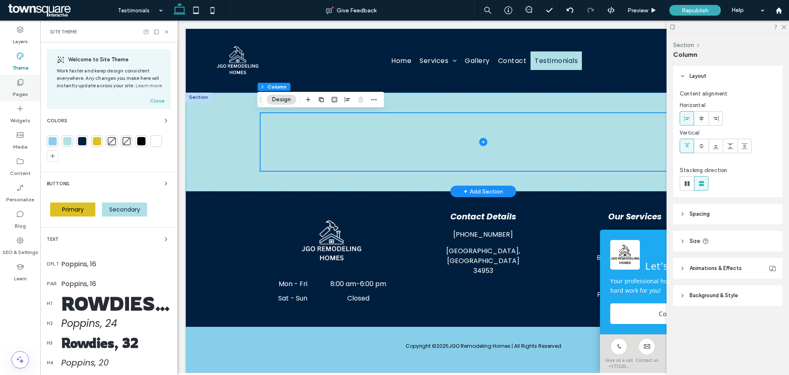
click at [15, 94] on label "Pages" at bounding box center [20, 92] width 15 height 12
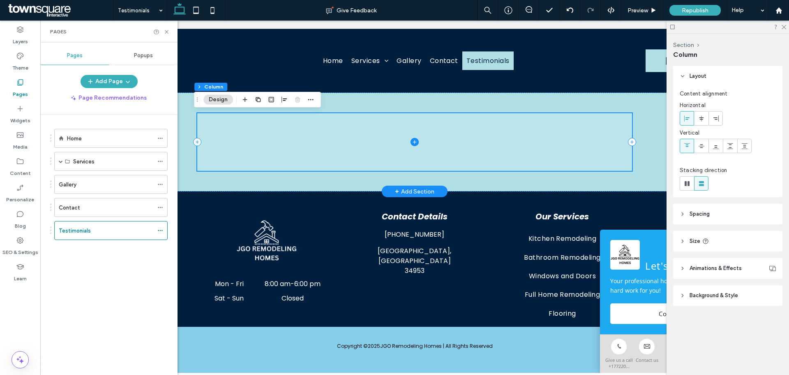
click at [312, 134] on span at bounding box center [414, 142] width 435 height 58
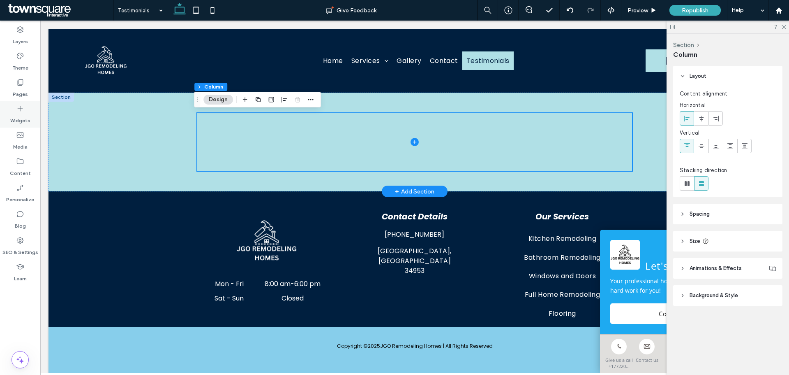
click at [21, 123] on label "Widgets" at bounding box center [20, 119] width 20 height 12
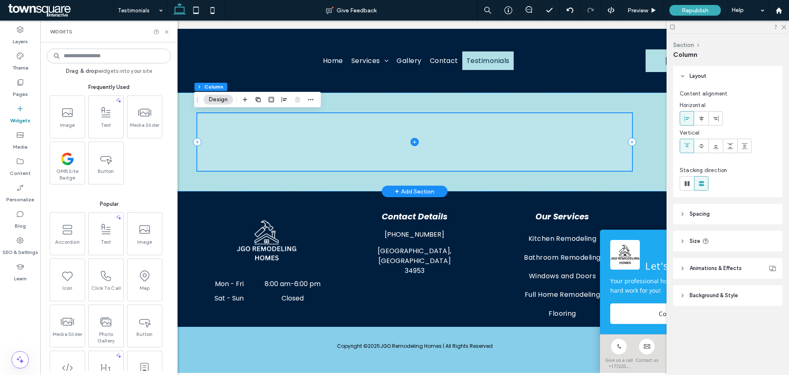
click at [261, 141] on span at bounding box center [414, 142] width 435 height 58
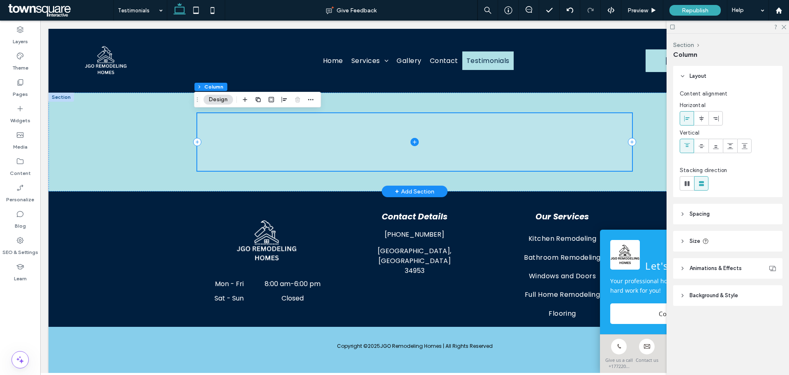
click at [301, 137] on span at bounding box center [414, 142] width 435 height 58
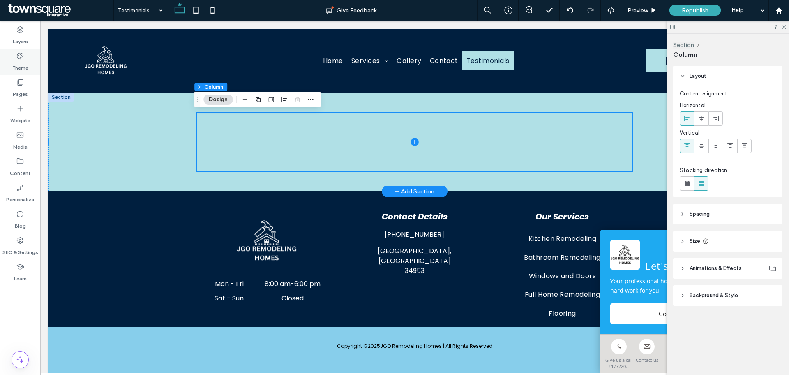
click at [22, 67] on label "Theme" at bounding box center [20, 66] width 16 height 12
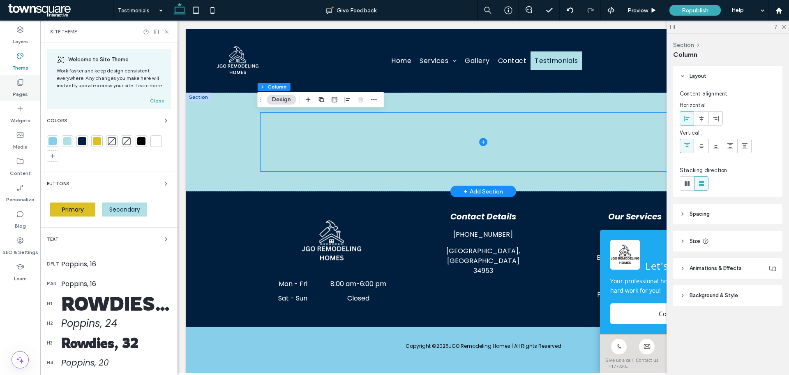
click at [22, 93] on label "Pages" at bounding box center [20, 92] width 15 height 12
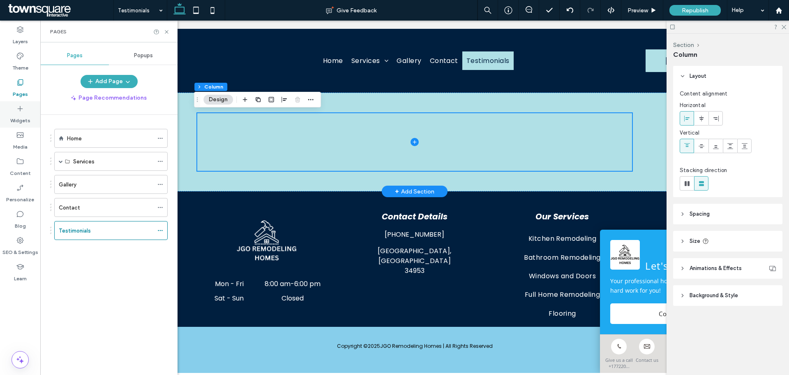
click at [24, 123] on label "Widgets" at bounding box center [20, 119] width 20 height 12
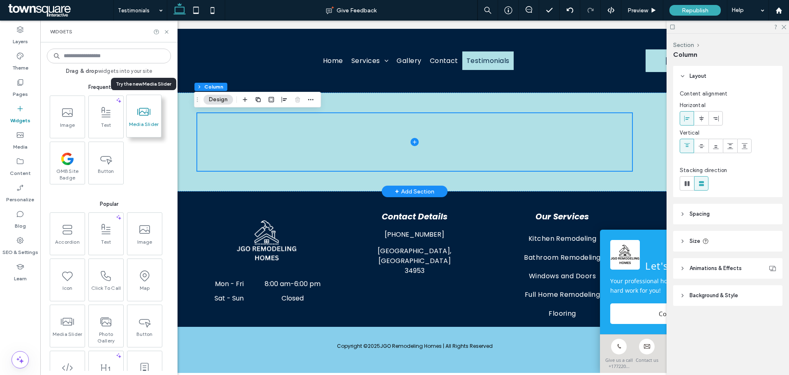
click at [137, 124] on span "Media Slider" at bounding box center [144, 127] width 35 height 12
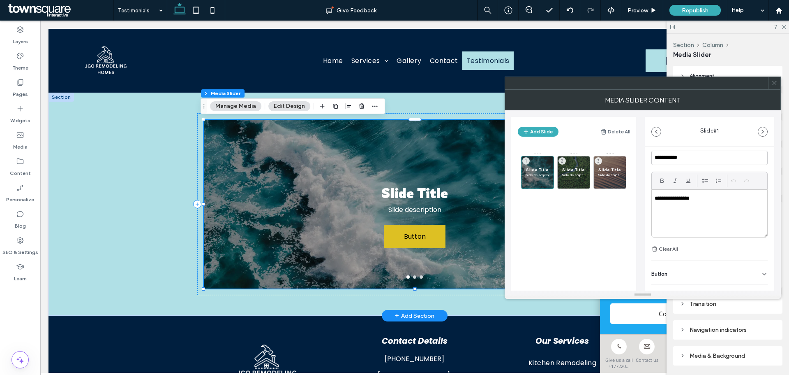
scroll to position [226, 0]
click at [762, 262] on icon at bounding box center [764, 260] width 7 height 7
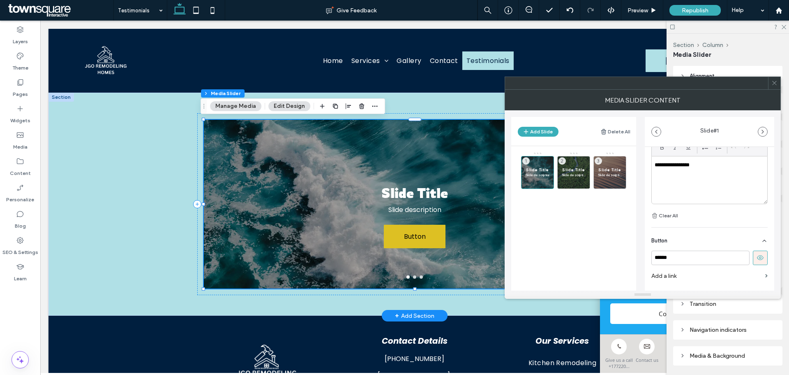
scroll to position [265, 0]
click at [757, 242] on icon at bounding box center [760, 238] width 7 height 7
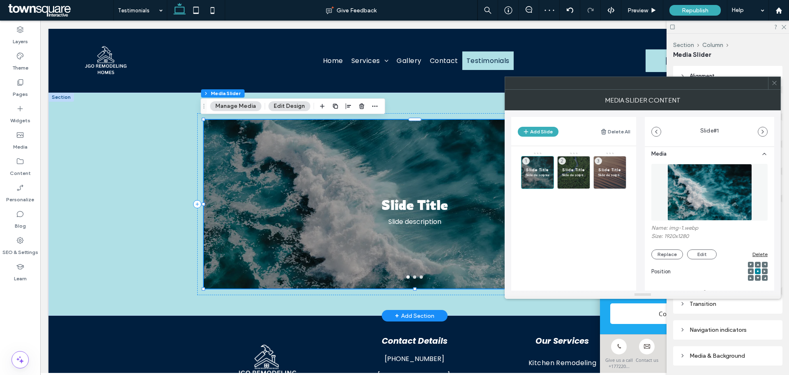
scroll to position [0, 0]
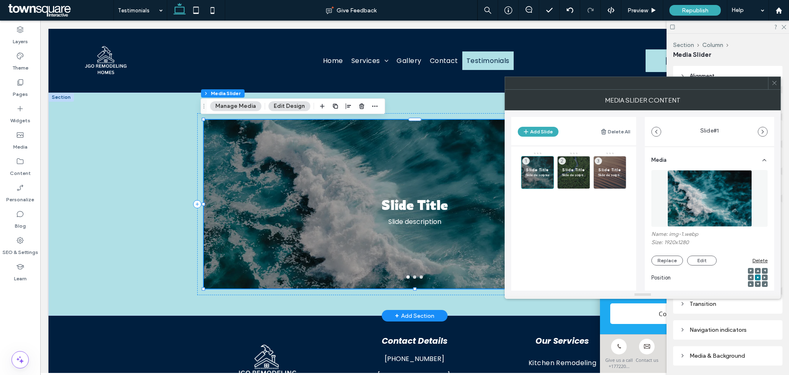
click at [287, 107] on button "Edit Design" at bounding box center [289, 106] width 42 height 10
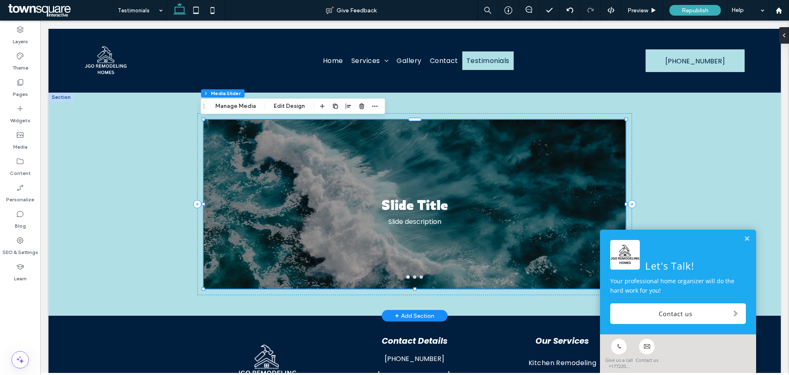
click at [290, 158] on div "Slide Title Slide description" at bounding box center [414, 209] width 421 height 130
click at [289, 109] on button "Edit Design" at bounding box center [289, 106] width 42 height 10
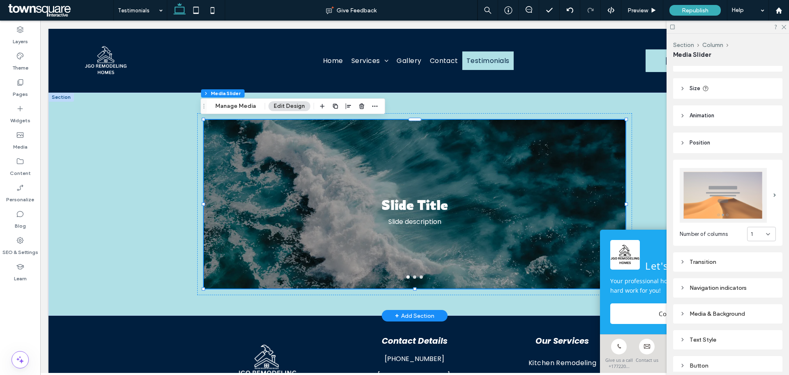
scroll to position [102, 0]
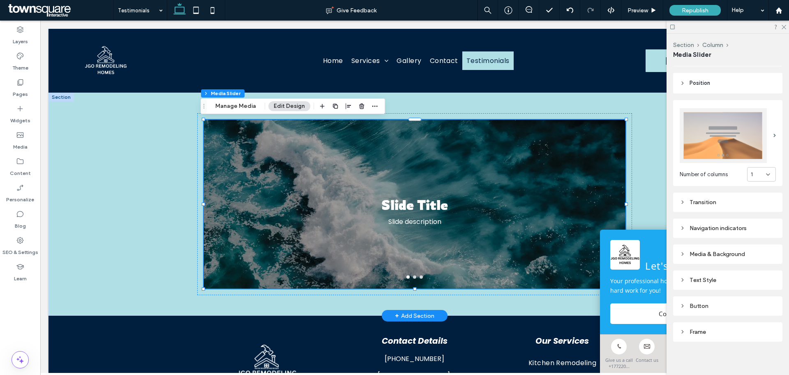
click at [732, 253] on div "Media & Background" at bounding box center [728, 253] width 96 height 7
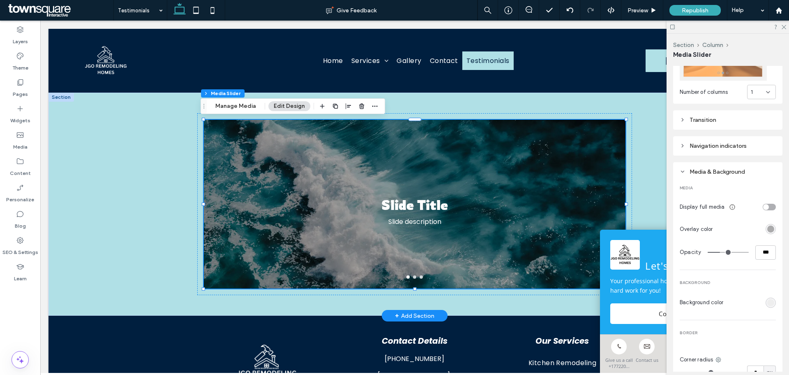
scroll to position [225, 0]
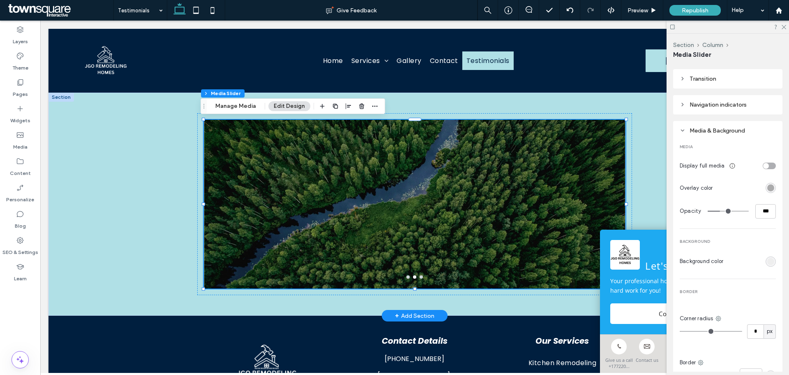
click at [739, 267] on div "MEDIA Display full media Overlay color Opacity *** BACKGROUND Background color …" at bounding box center [728, 262] width 96 height 252
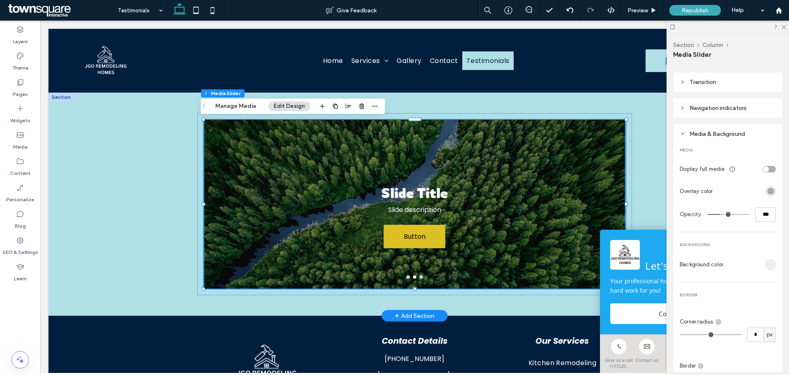
scroll to position [271, 0]
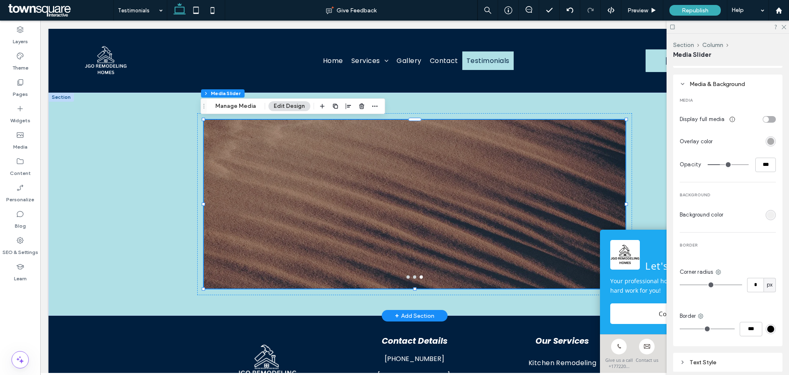
click at [768, 213] on div "rgb(238, 238, 238)" at bounding box center [771, 214] width 7 height 7
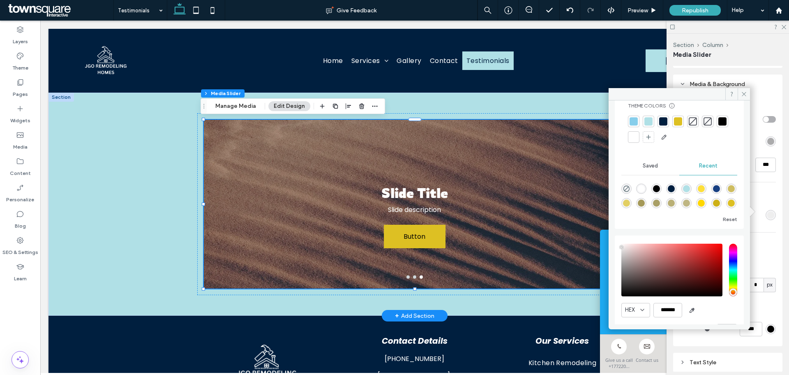
scroll to position [0, 0]
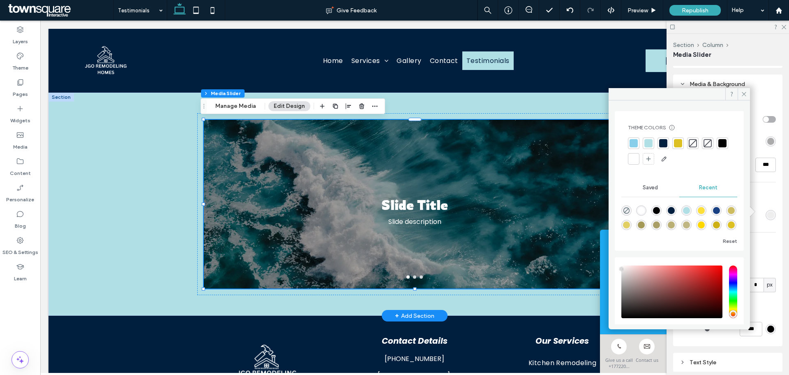
click at [705, 212] on div "rgba(255, 215, 0, 0.76)" at bounding box center [701, 210] width 7 height 7
type input "*******"
type input "**"
type input "***"
